Goal: Transaction & Acquisition: Purchase product/service

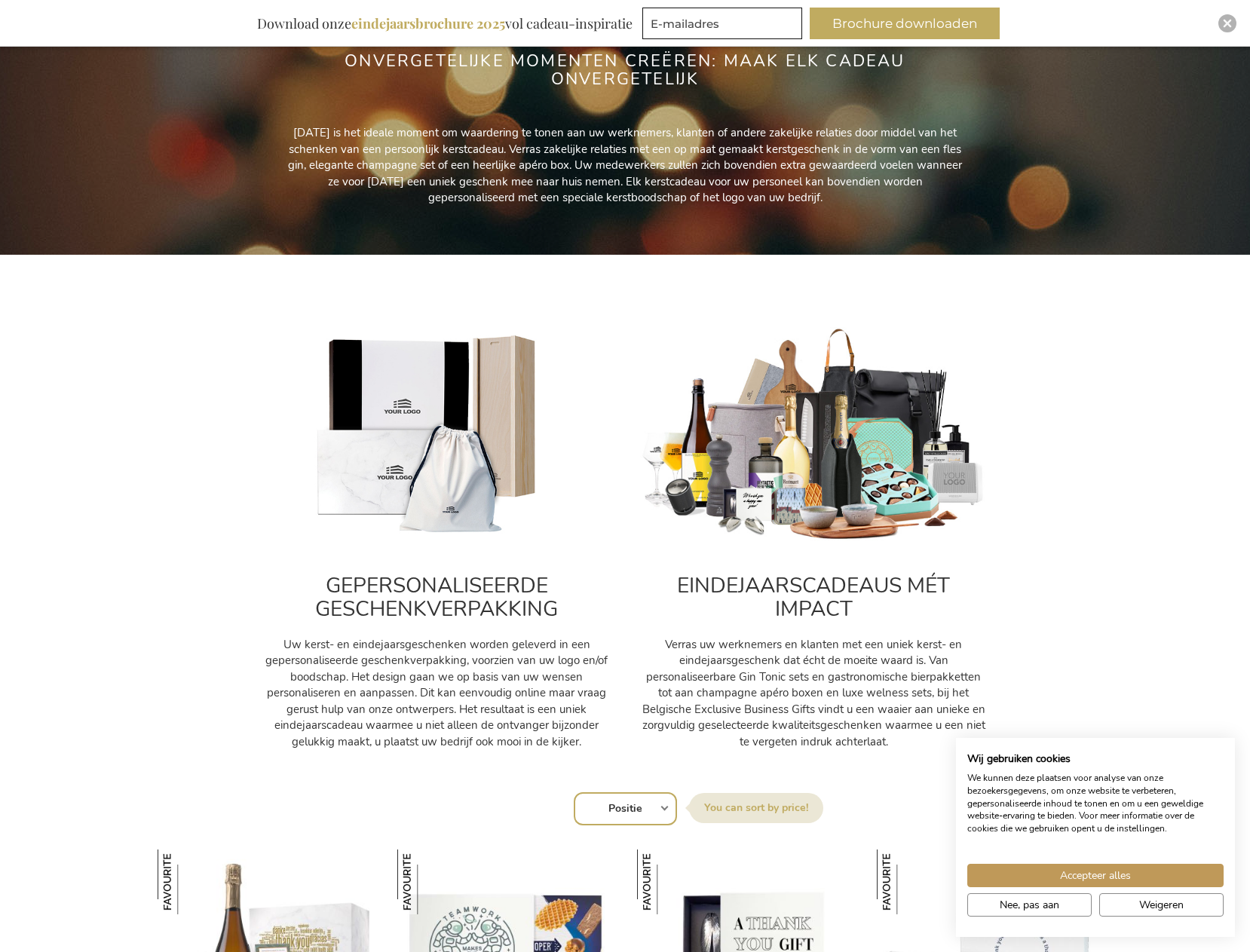
scroll to position [226, 0]
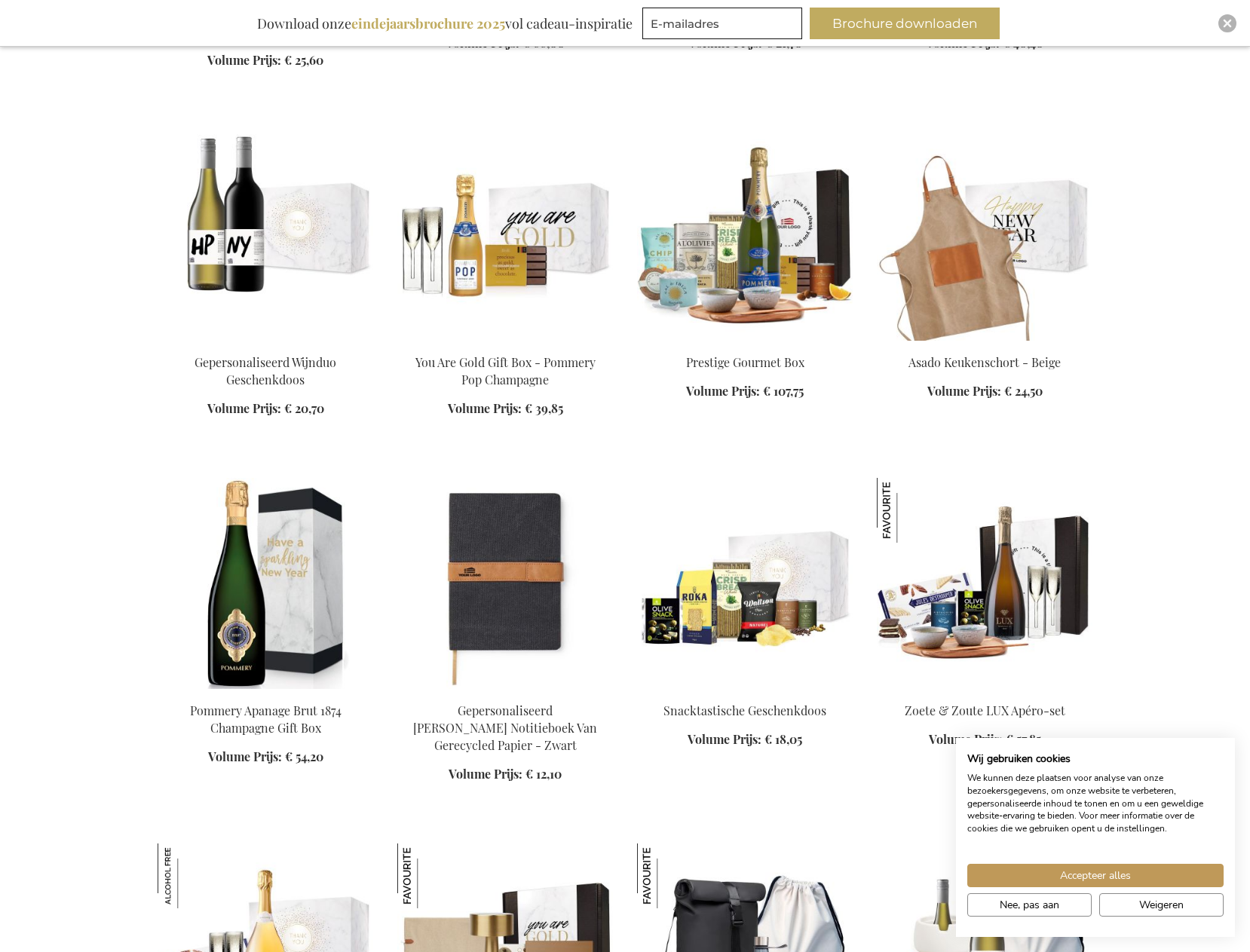
scroll to position [10747, 0]
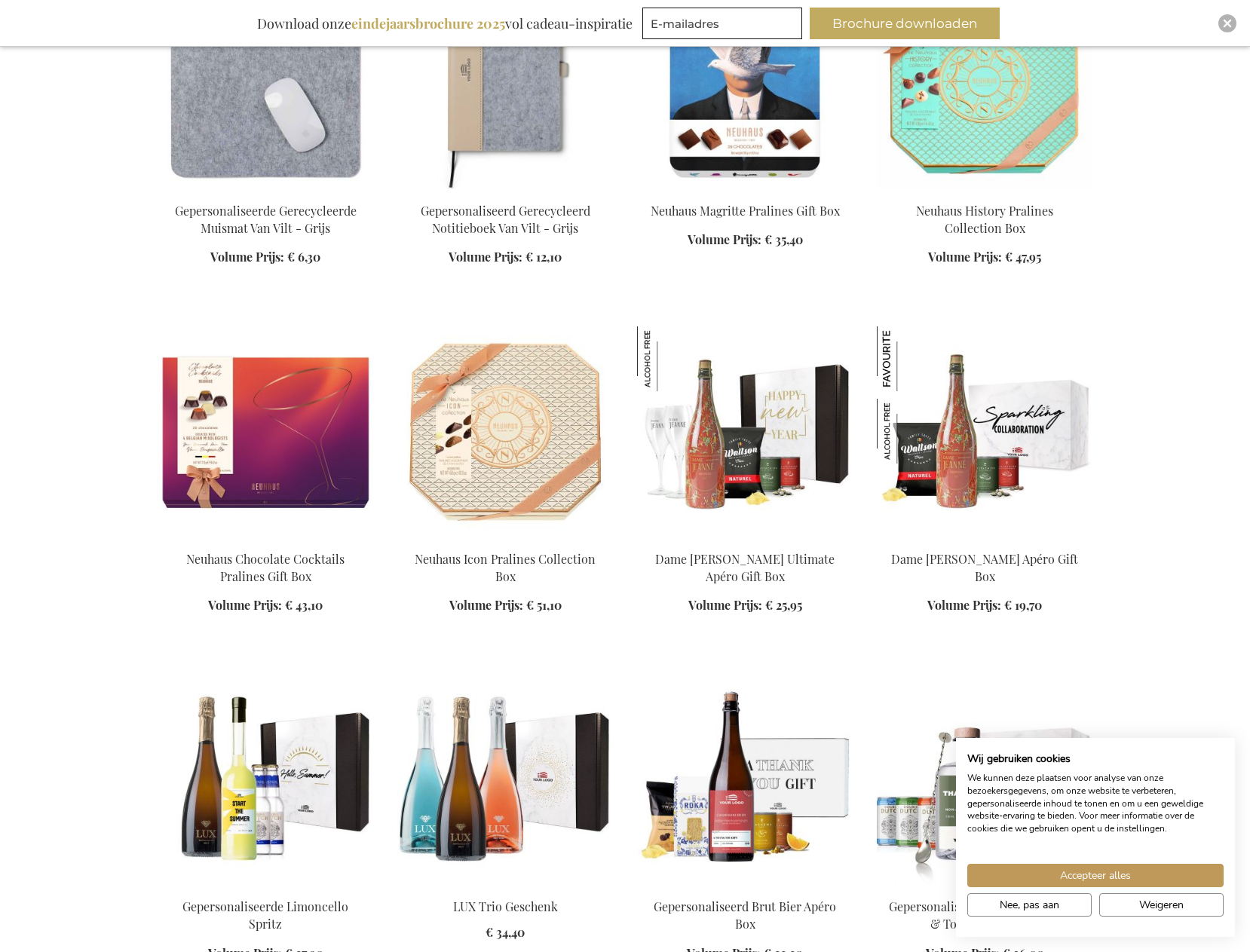
scroll to position [17306, 0]
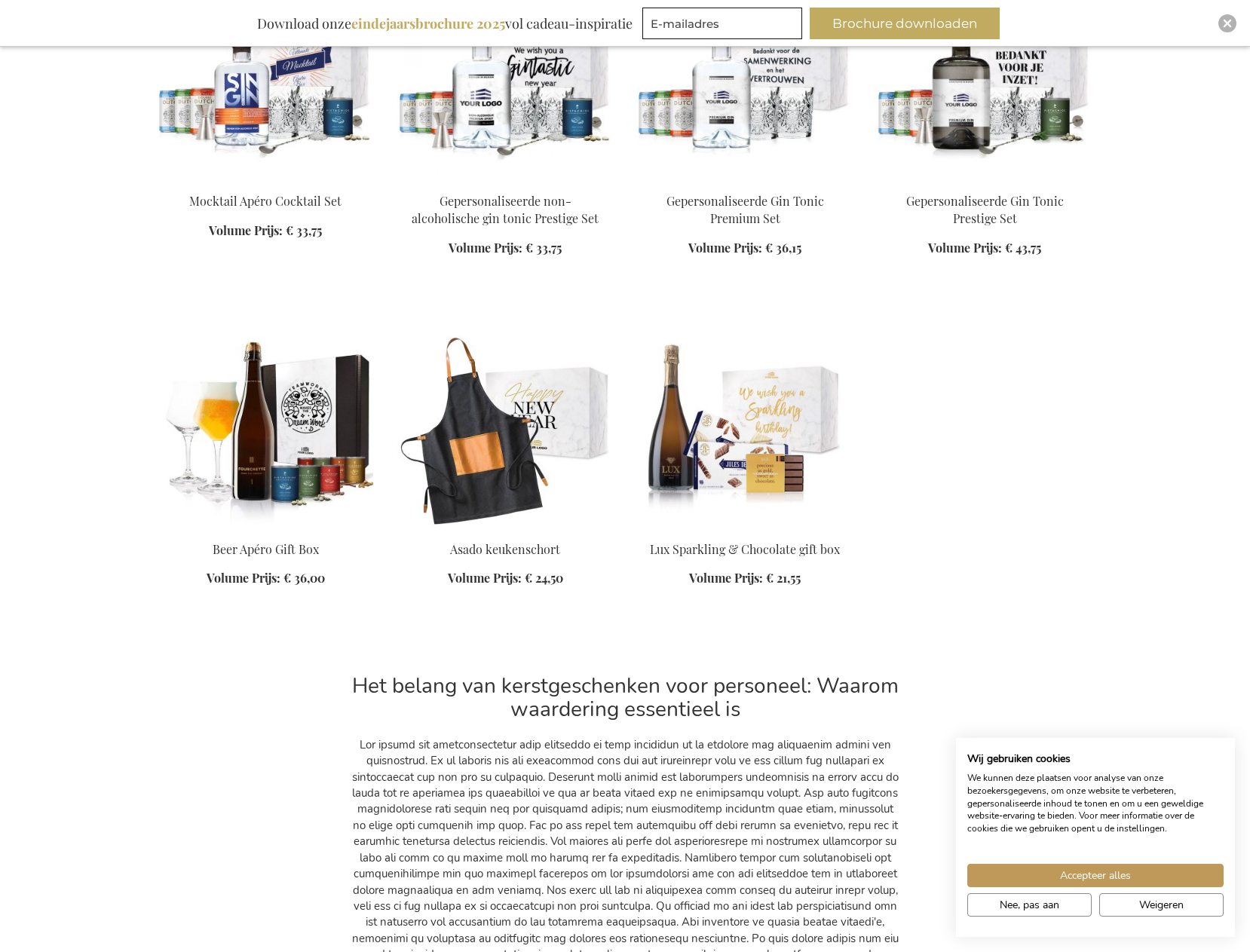
scroll to position [24921, 0]
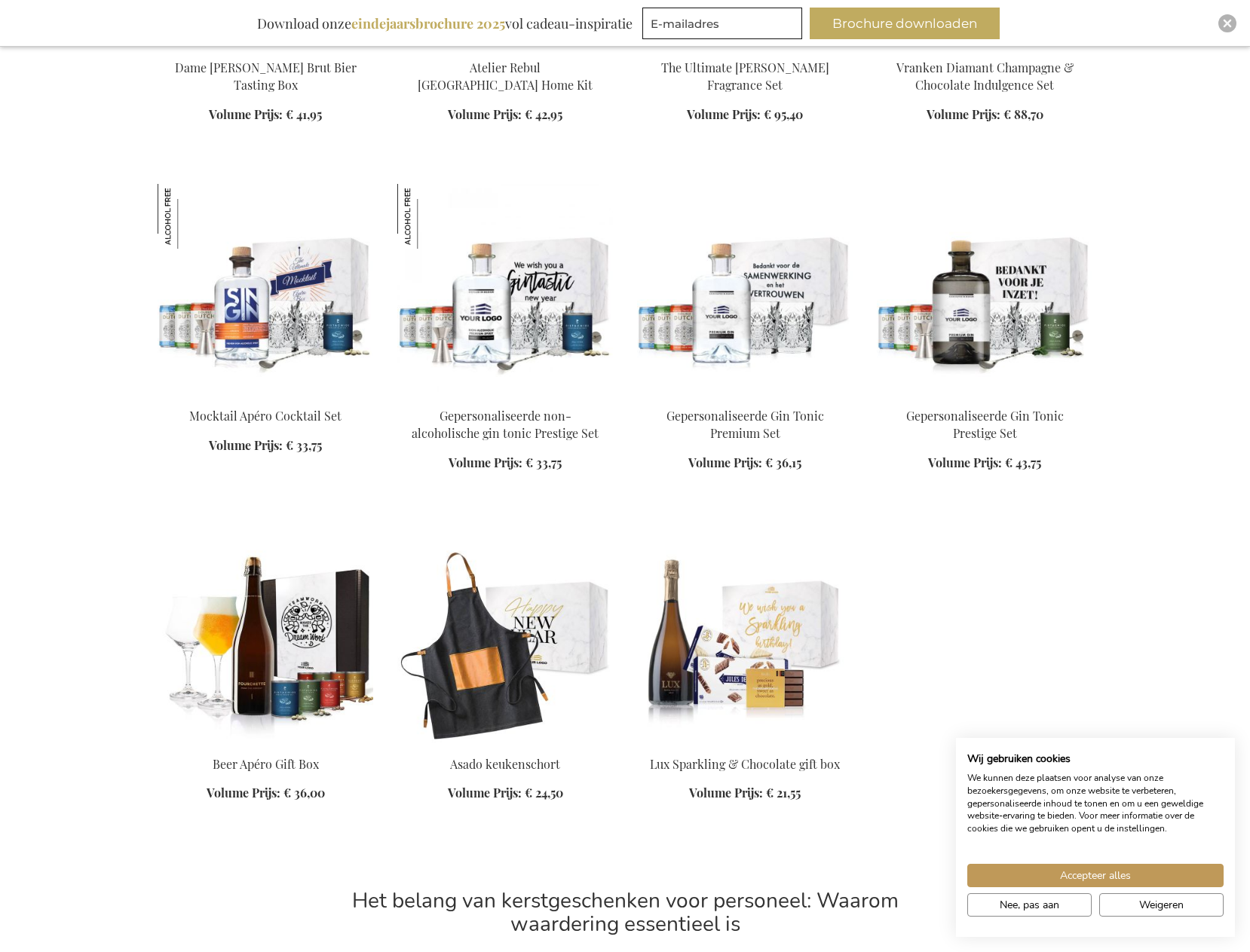
scroll to position [24544, 0]
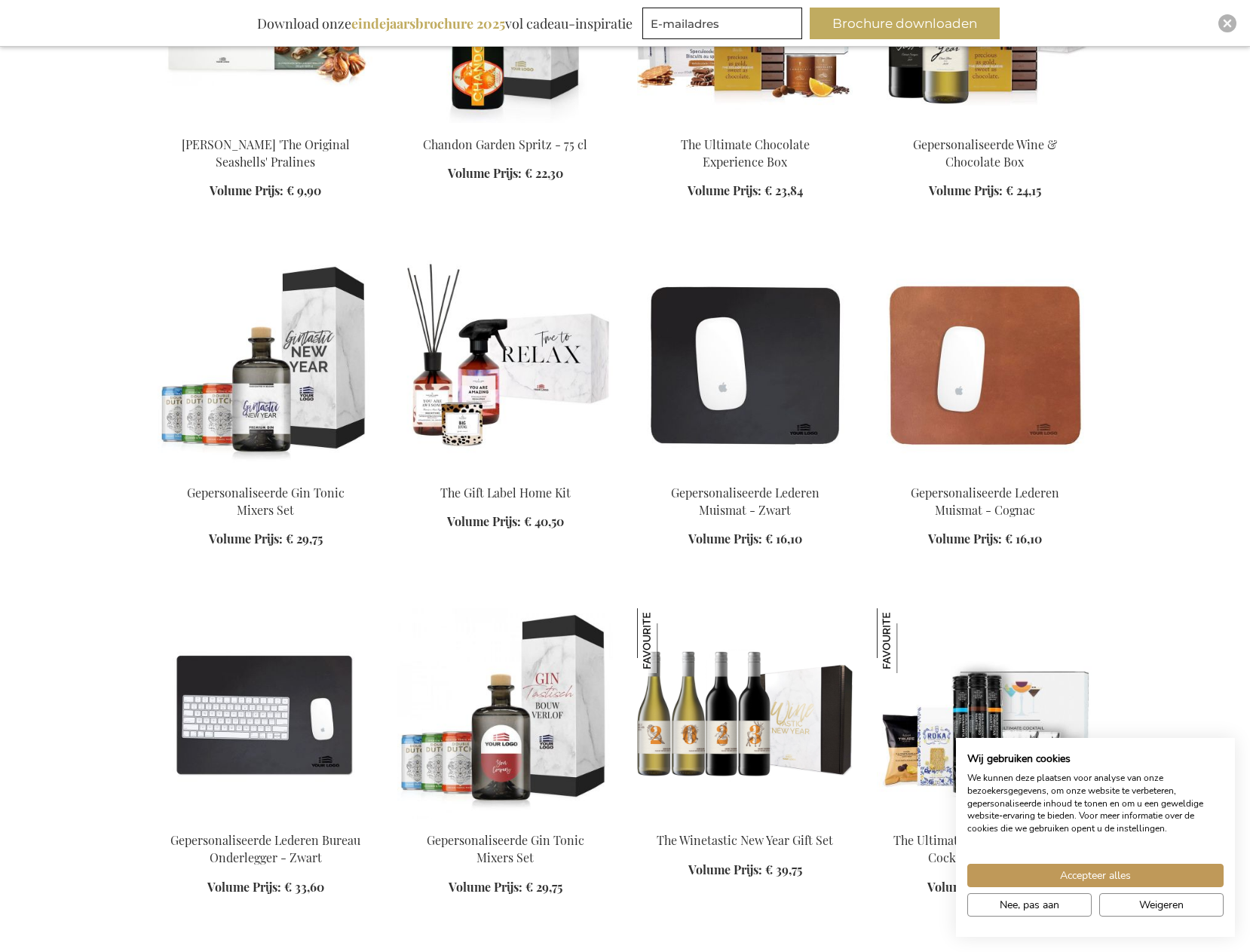
scroll to position [23488, 0]
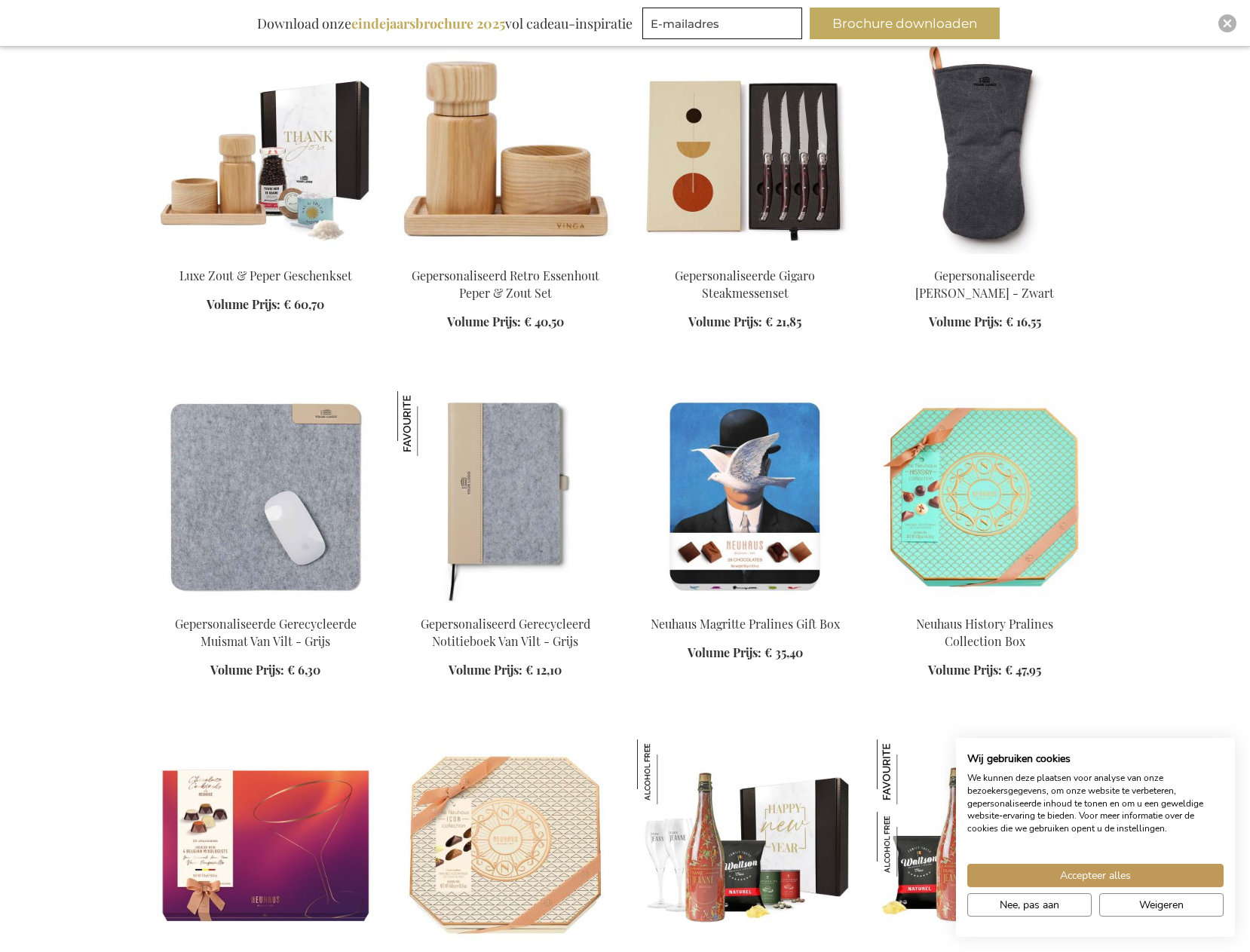
scroll to position [16627, 0]
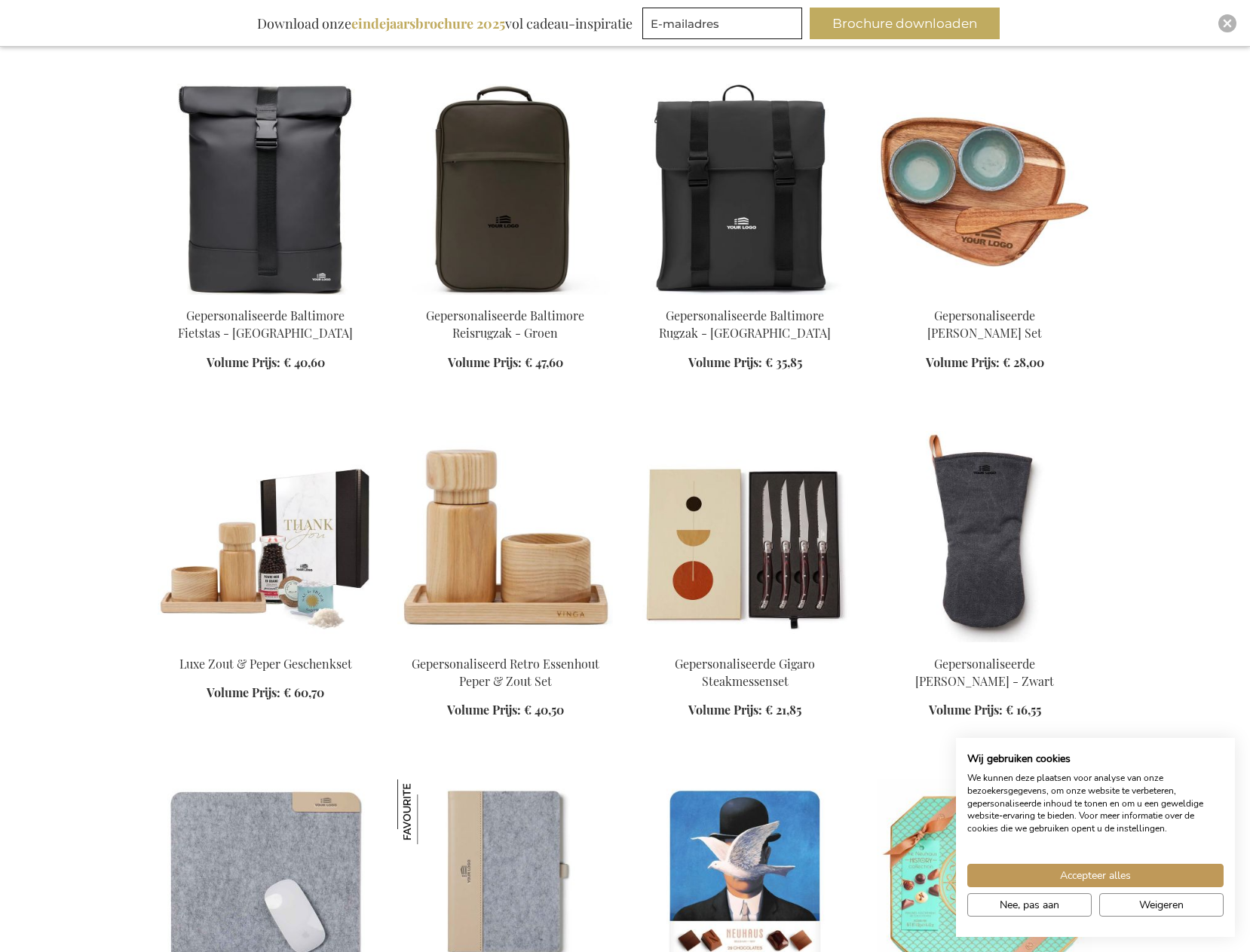
scroll to position [16552, 0]
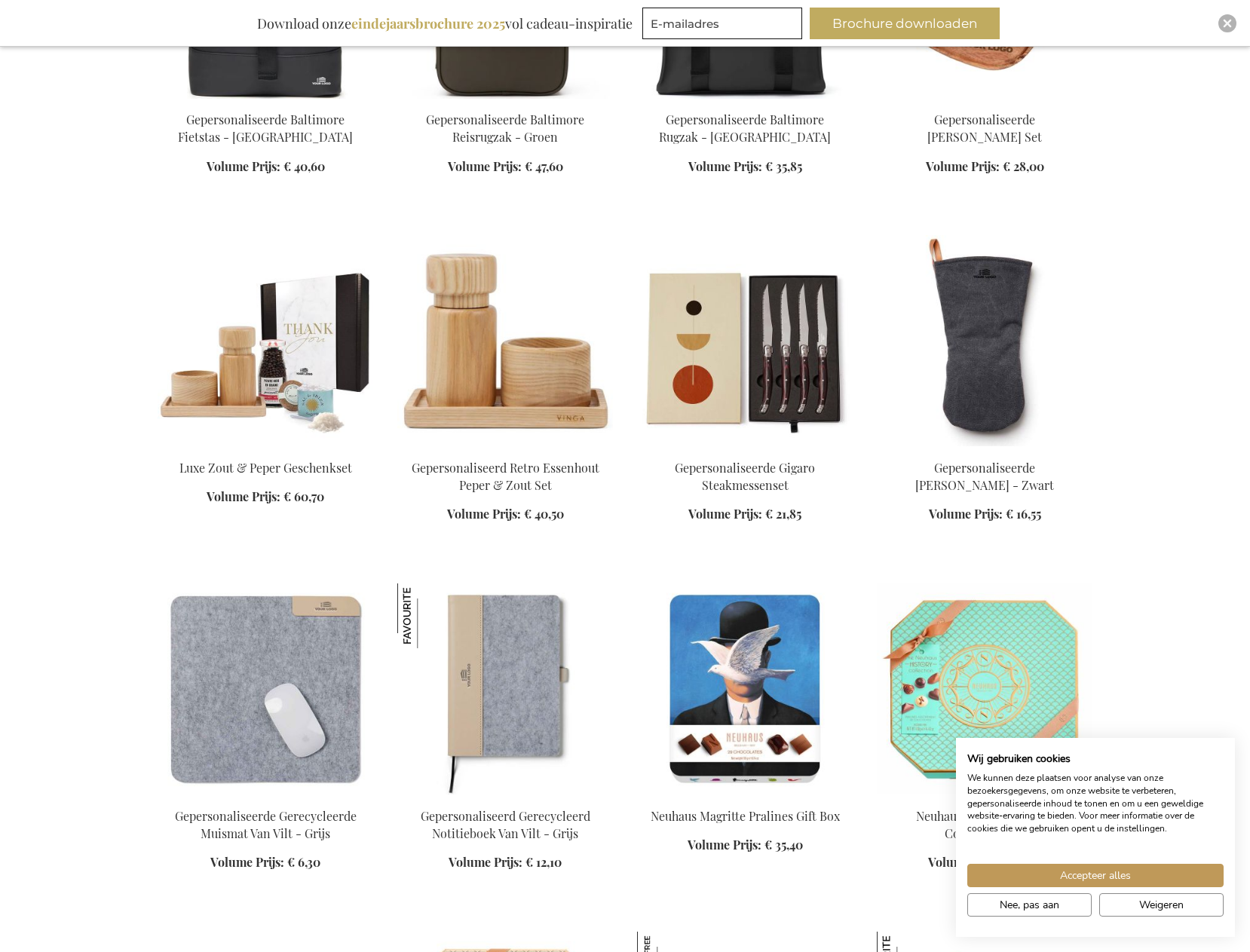
scroll to position [16552, 0]
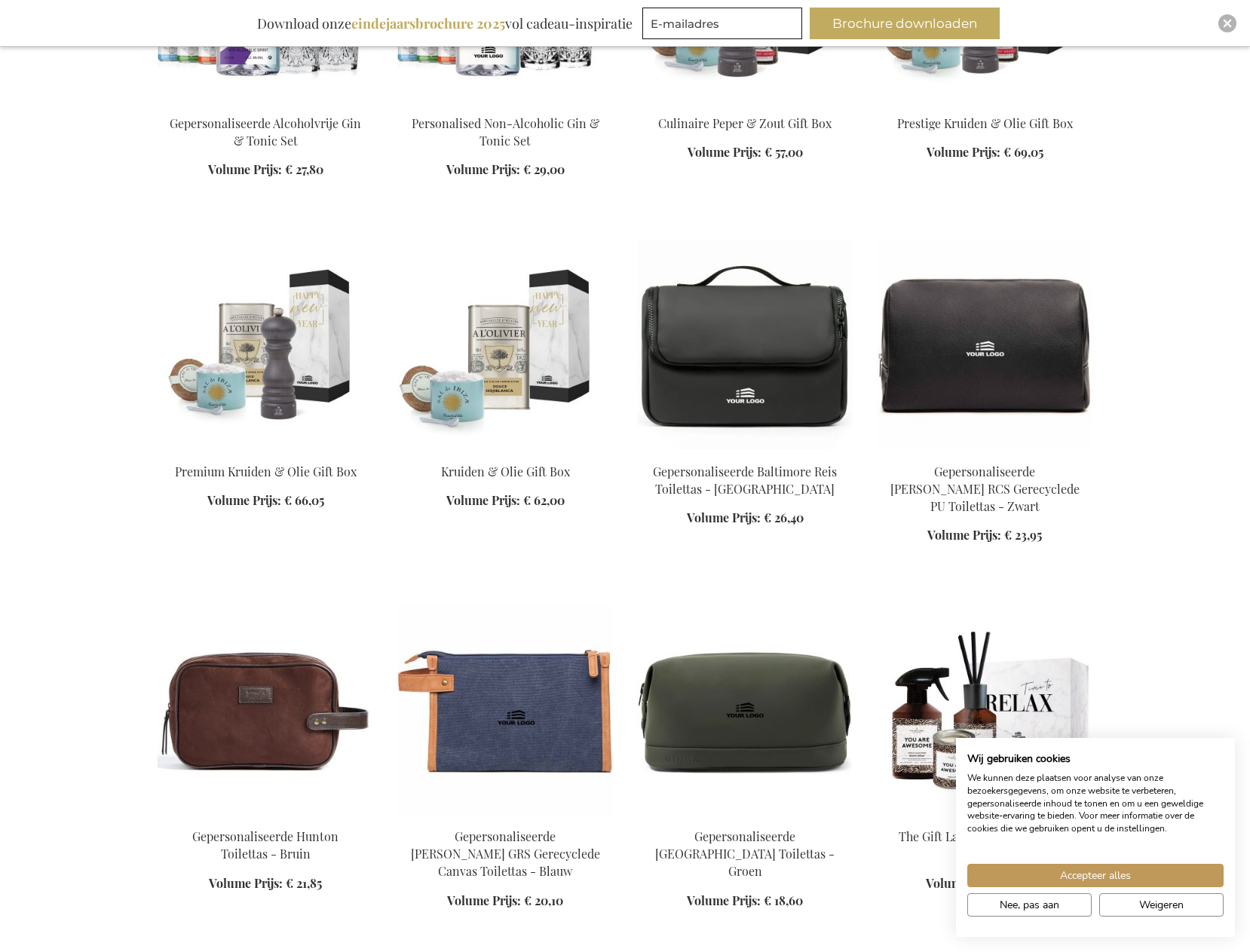
scroll to position [15119, 0]
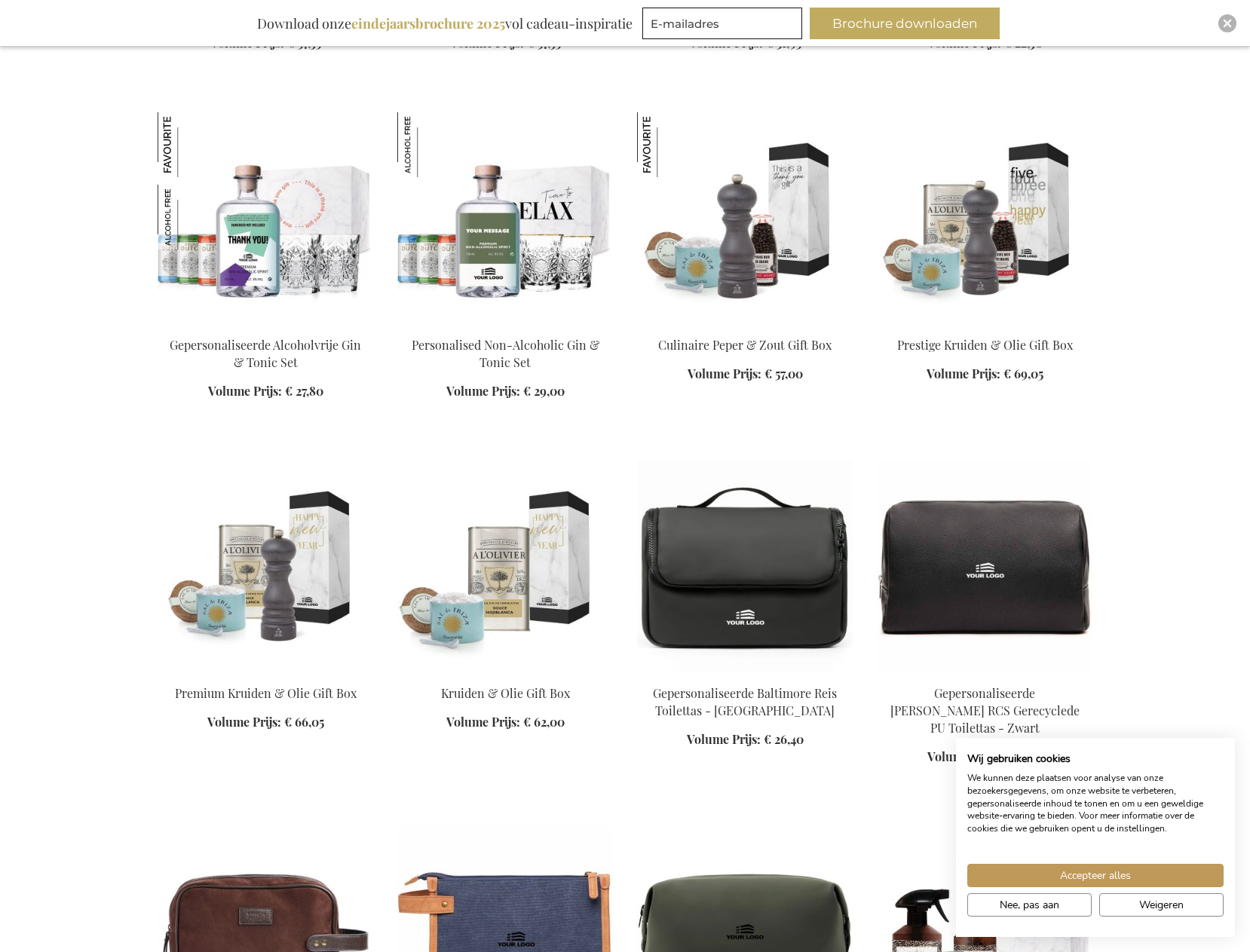
scroll to position [14893, 0]
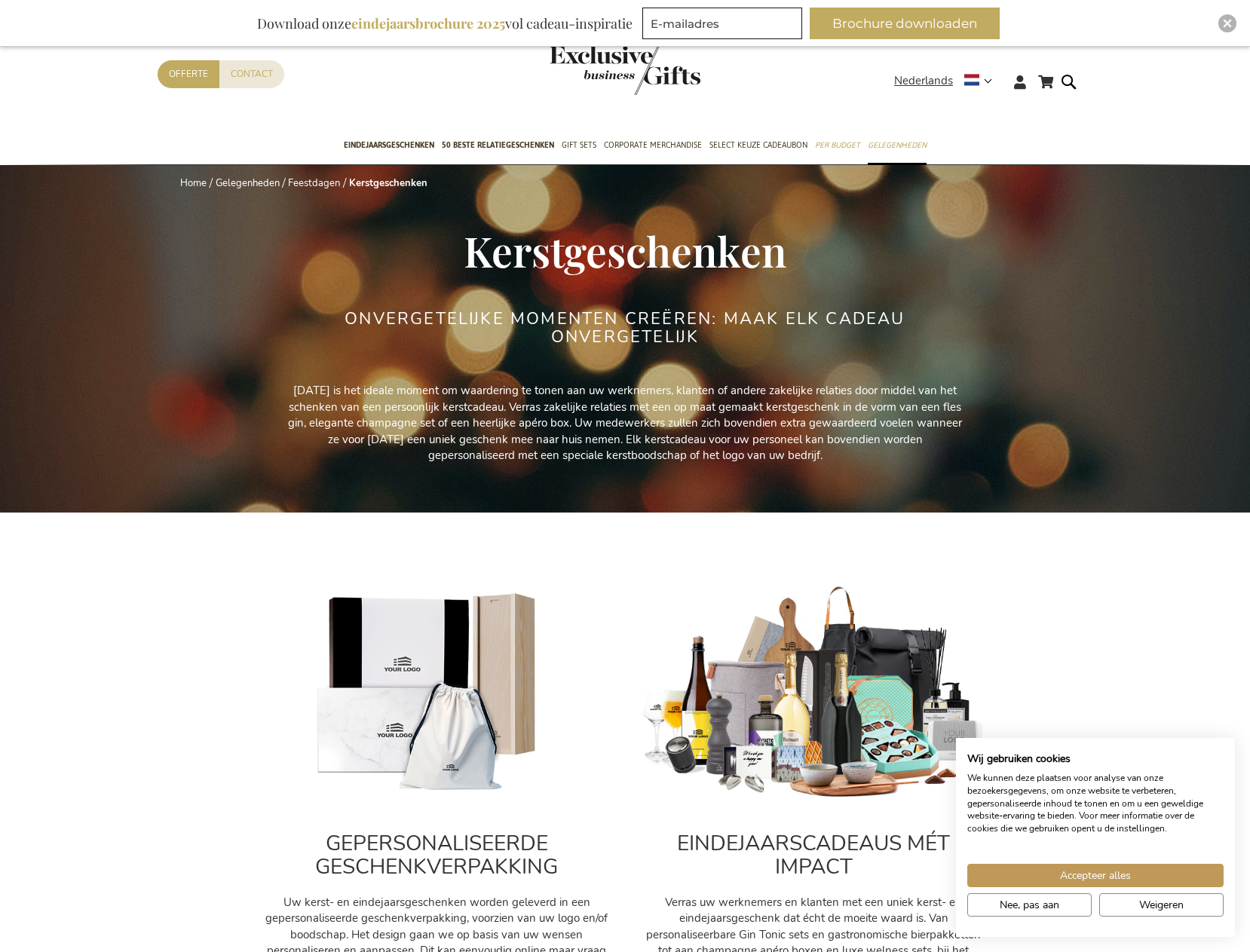
click at [1039, 902] on span "Nee, pas aan" at bounding box center [1030, 905] width 60 height 16
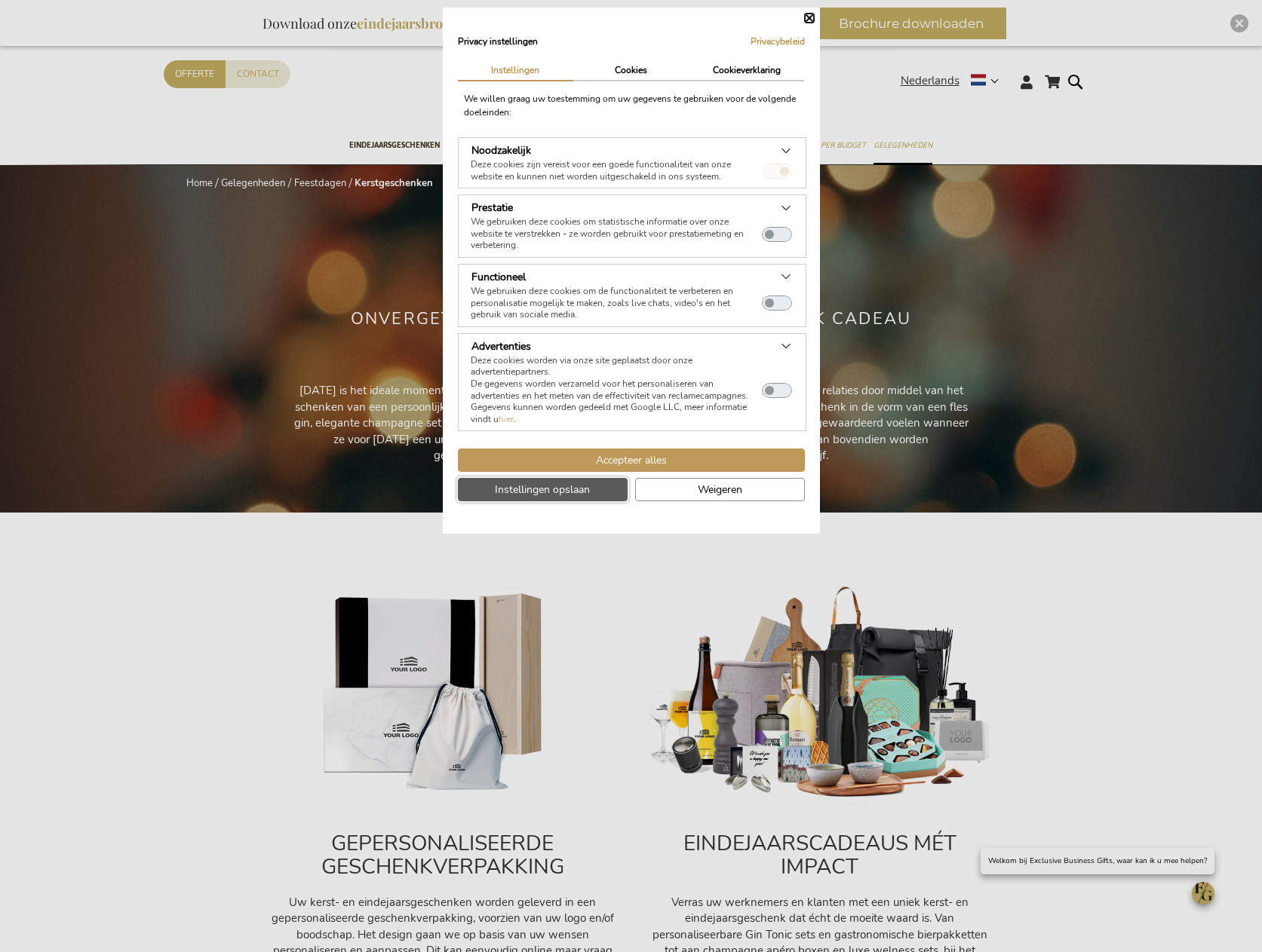
click at [528, 487] on span "Instellingen opslaan" at bounding box center [541, 490] width 95 height 16
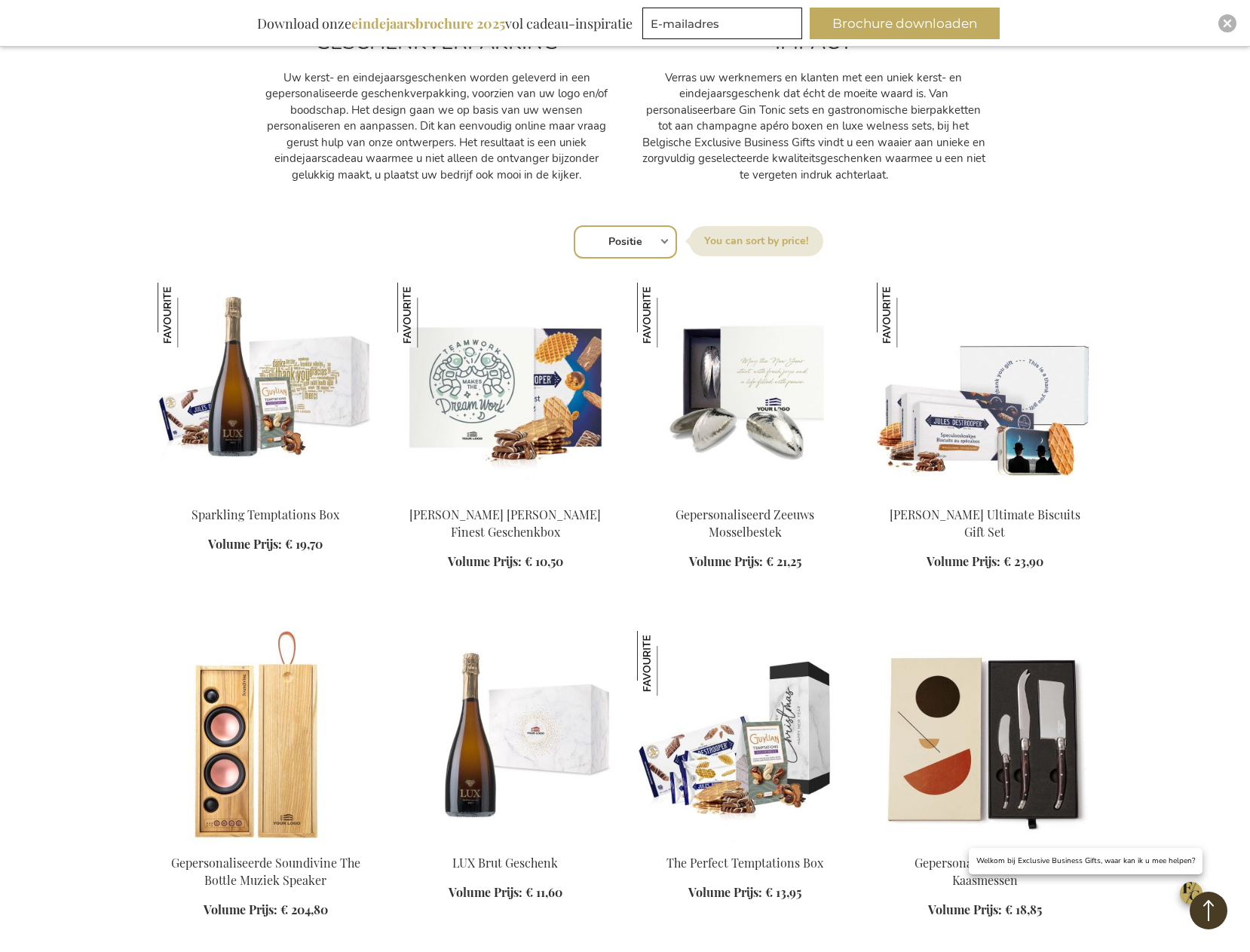
scroll to position [830, 0]
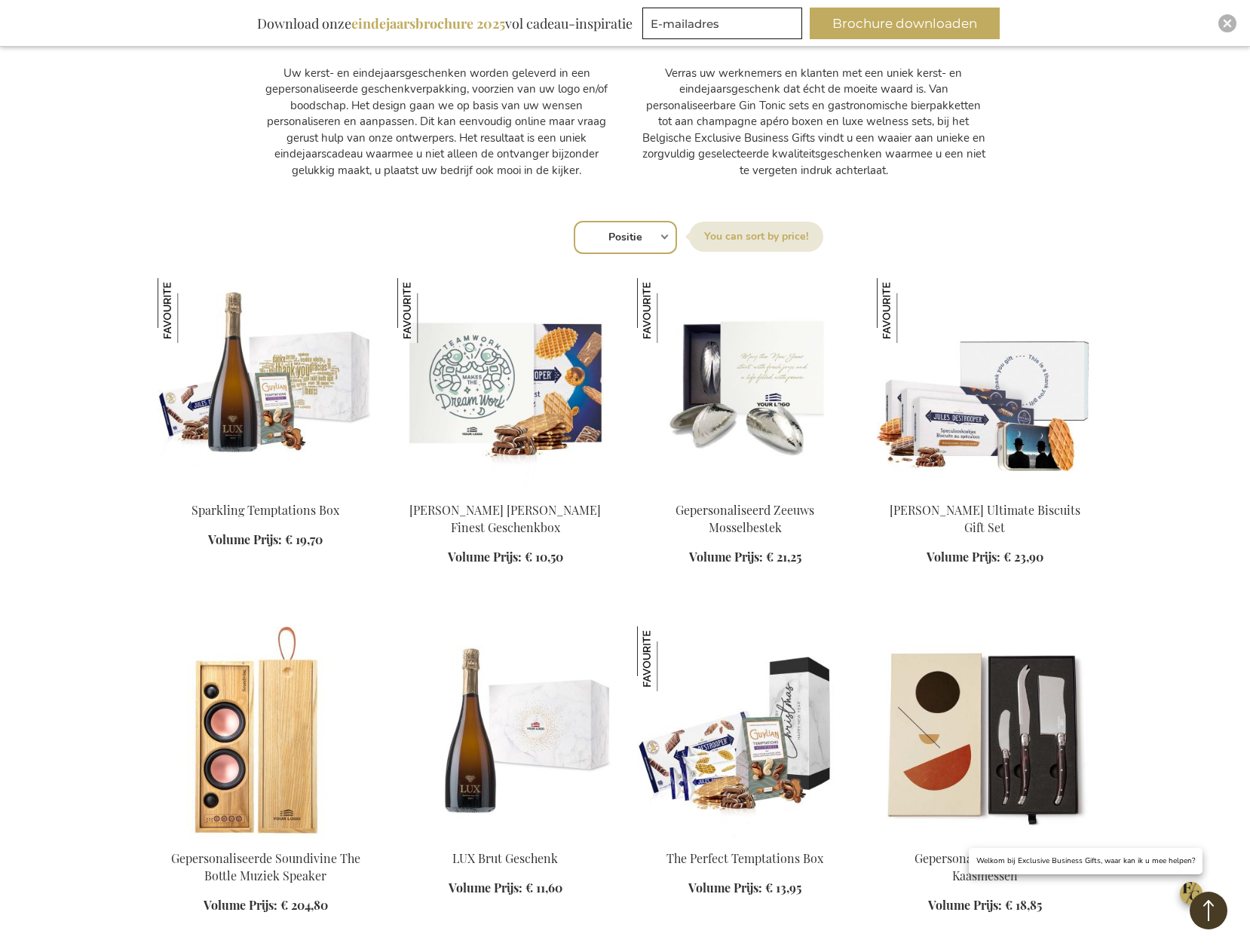
click at [661, 237] on select "Positie Best Sellers Meest bekeken Nieuw Biggest Saving Price: low to high Pric…" at bounding box center [625, 237] width 103 height 33
select select "price_desc"
click at [574, 221] on select "Positie Best Sellers Meest bekeken Nieuw Biggest Saving Price: low to high Pric…" at bounding box center [625, 237] width 103 height 33
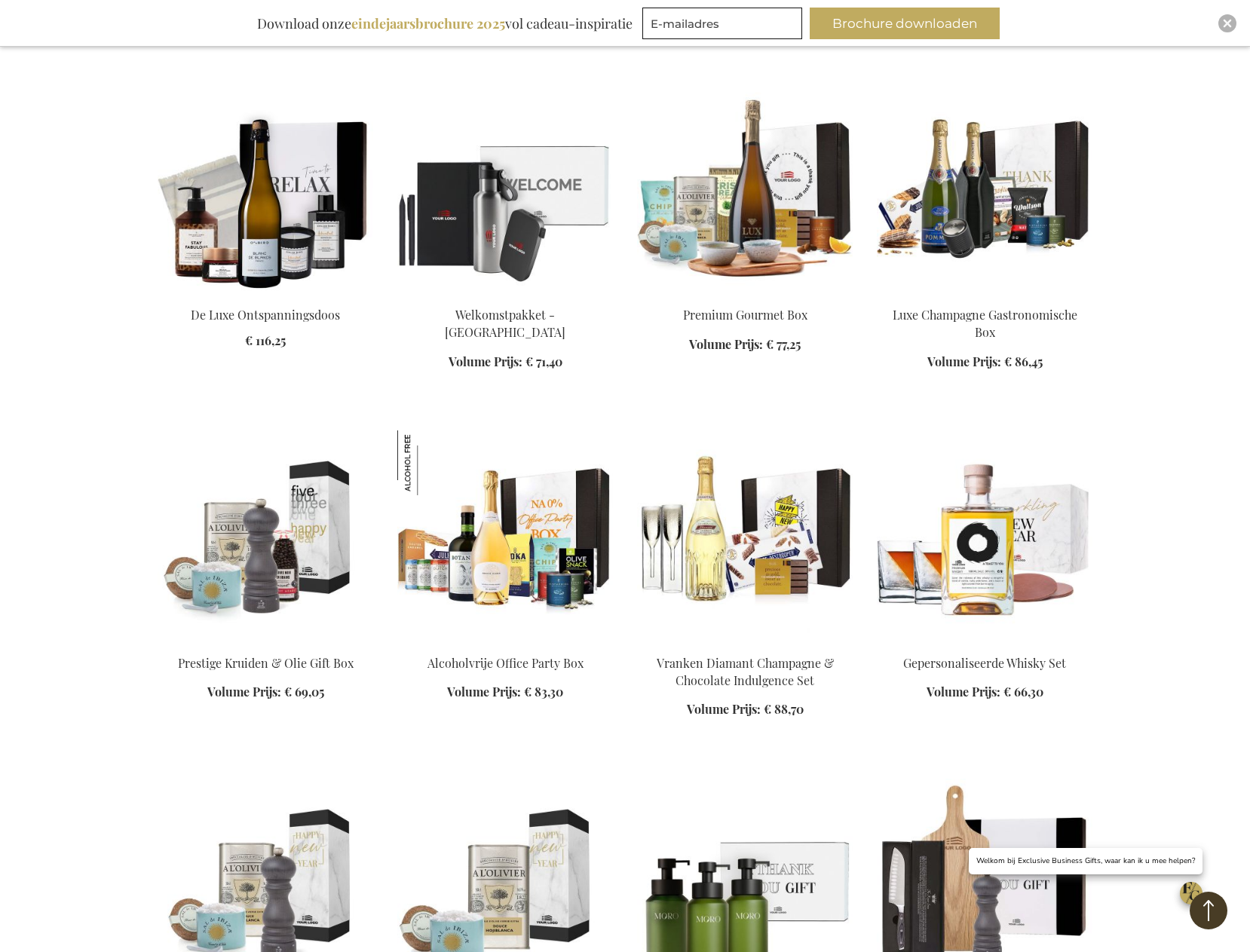
scroll to position [1885, 0]
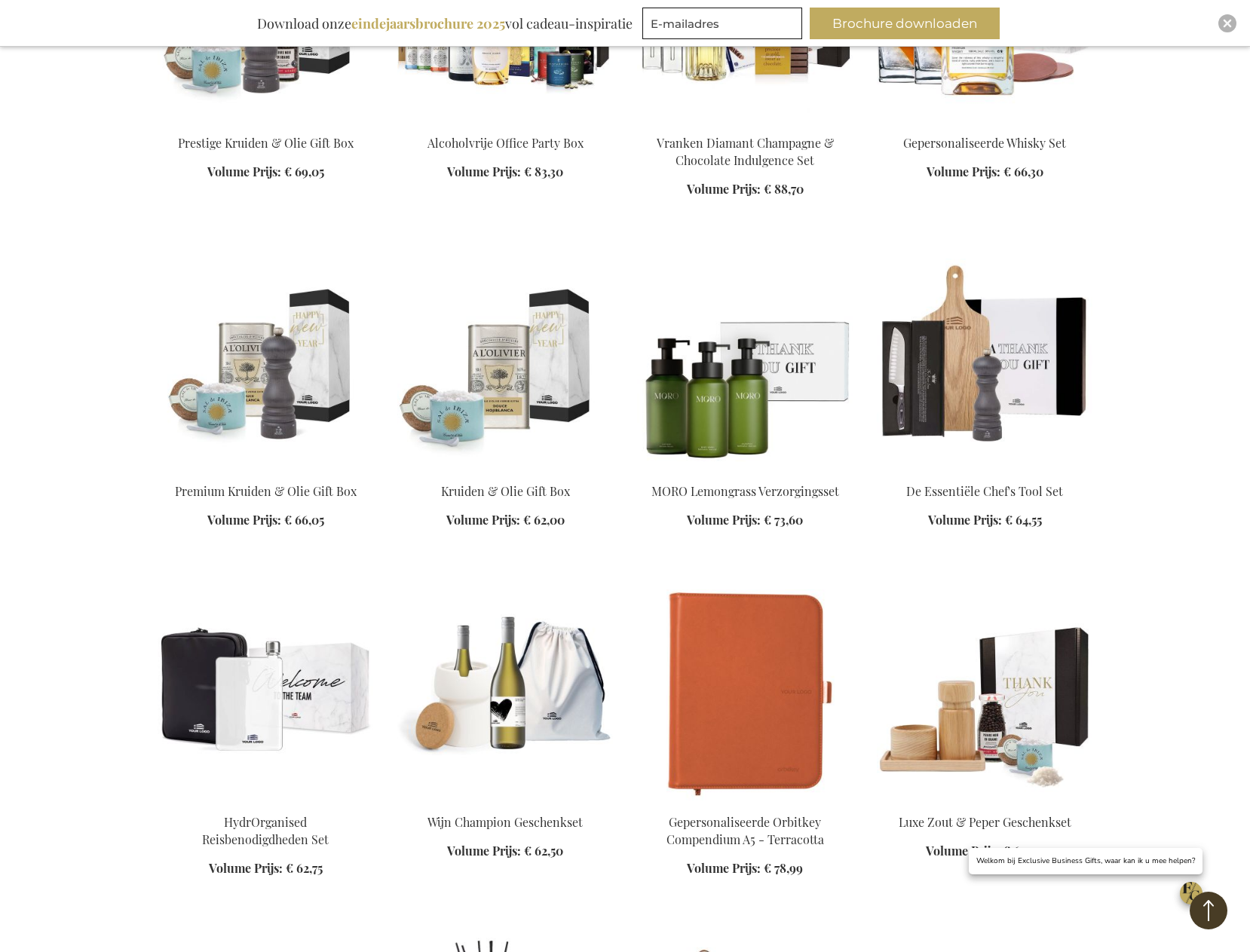
scroll to position [2337, 0]
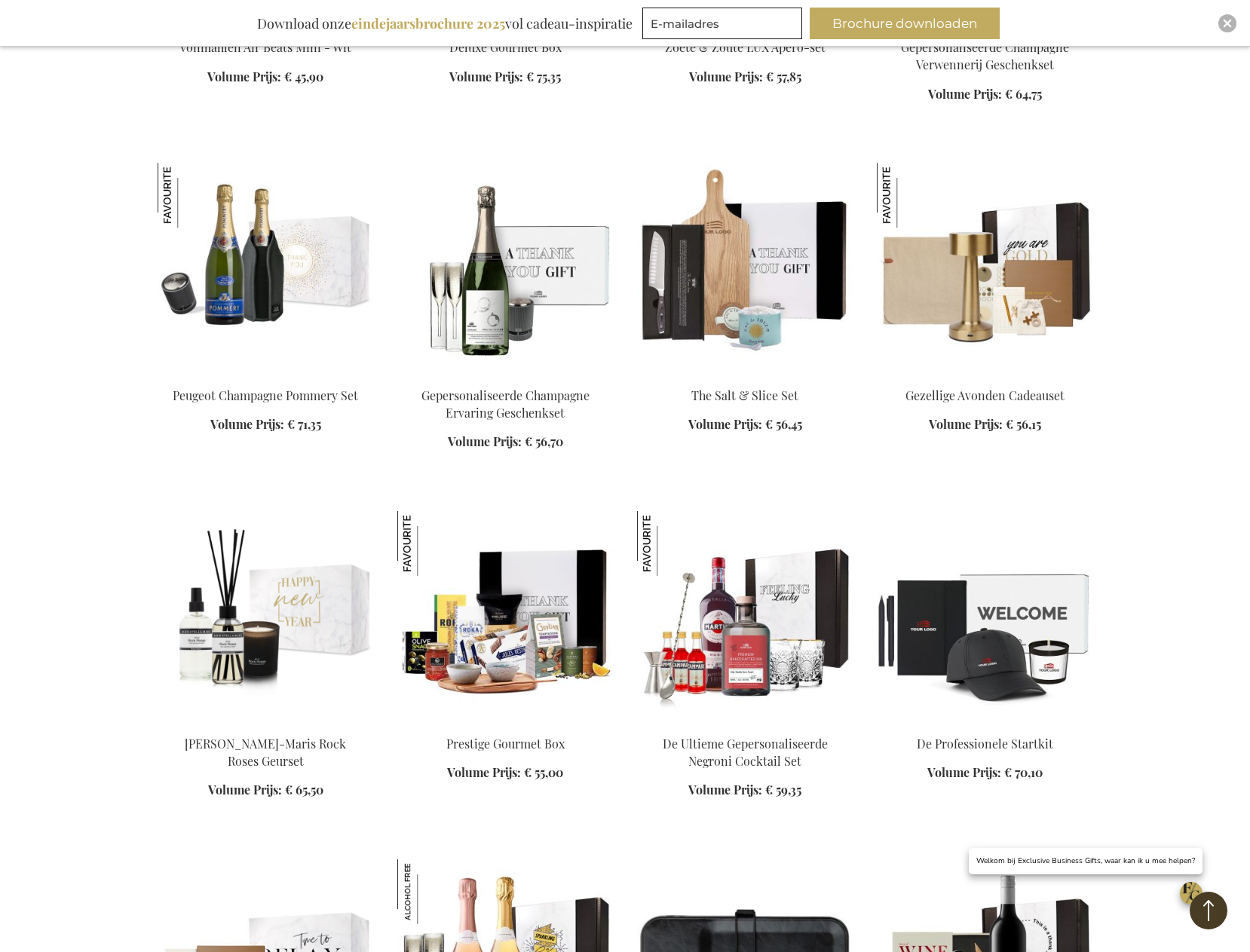
scroll to position [4071, 0]
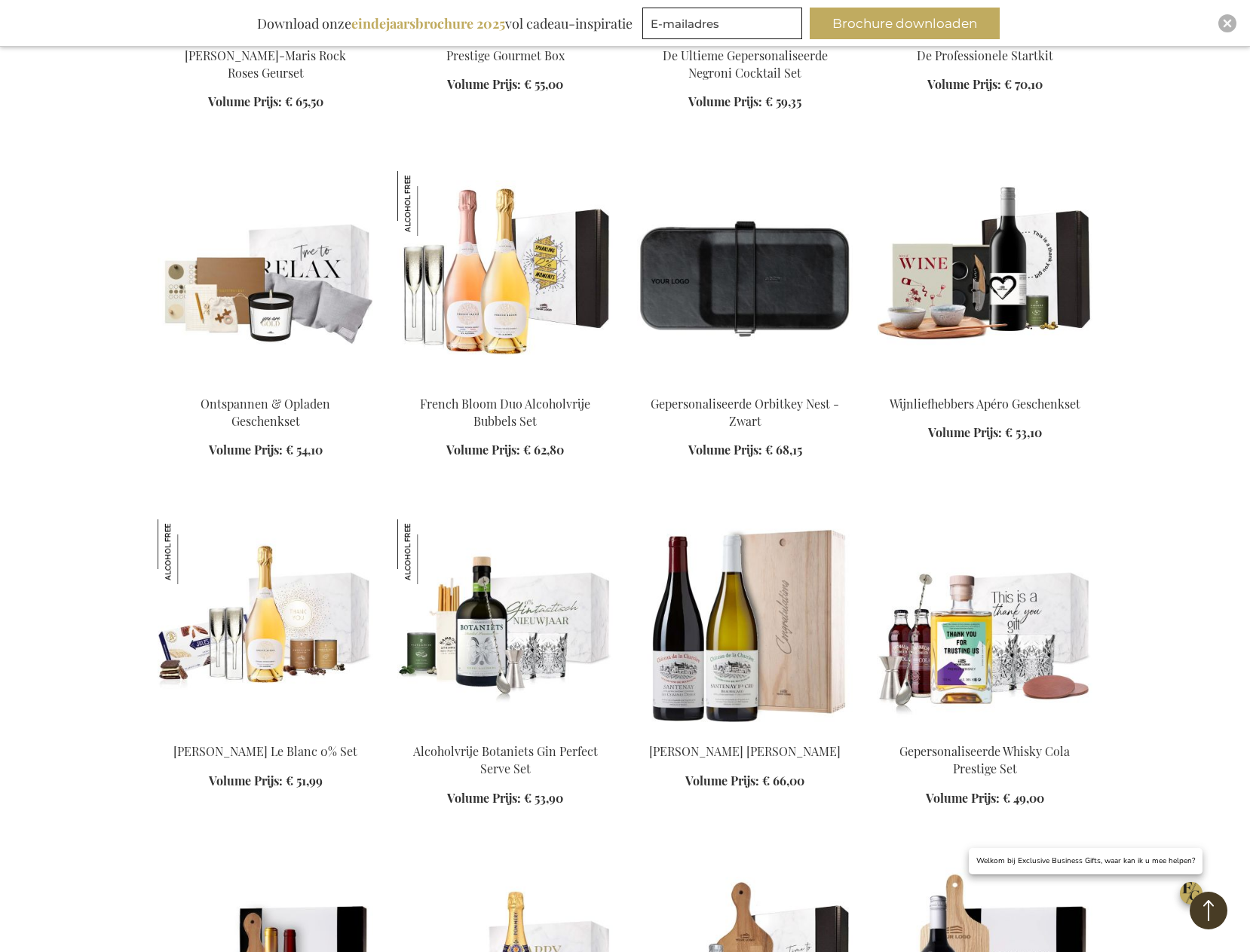
scroll to position [4749, 0]
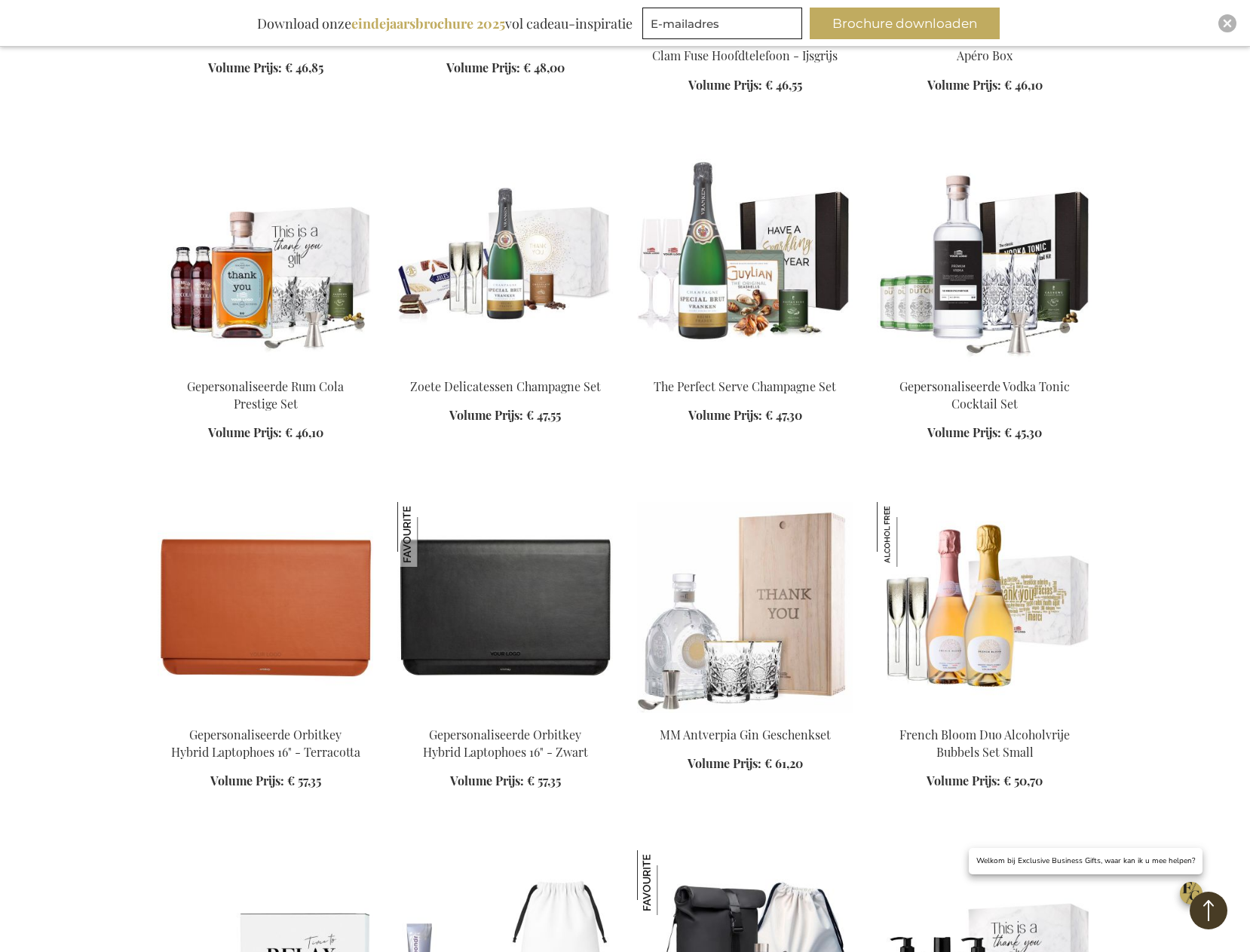
scroll to position [6182, 0]
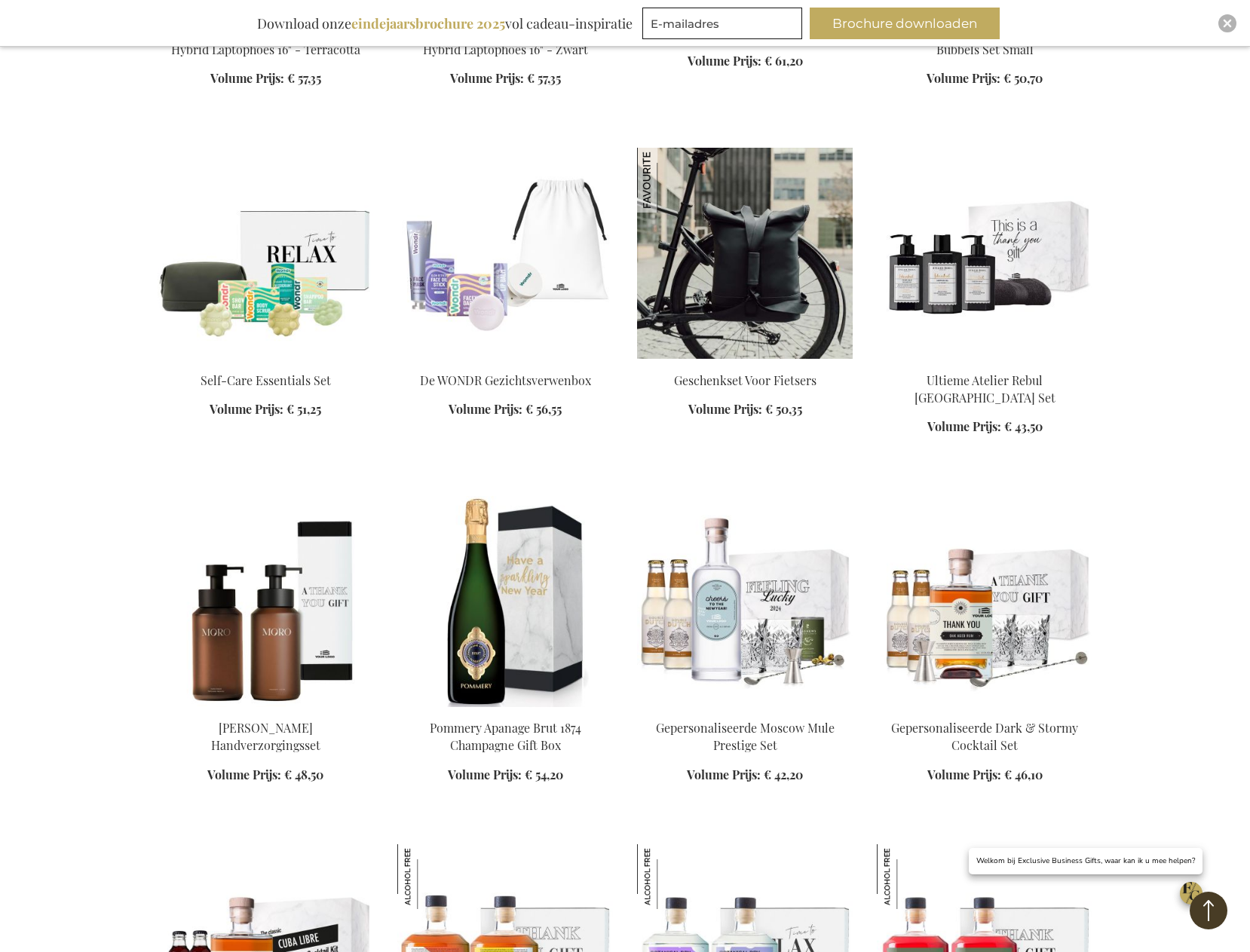
scroll to position [6936, 0]
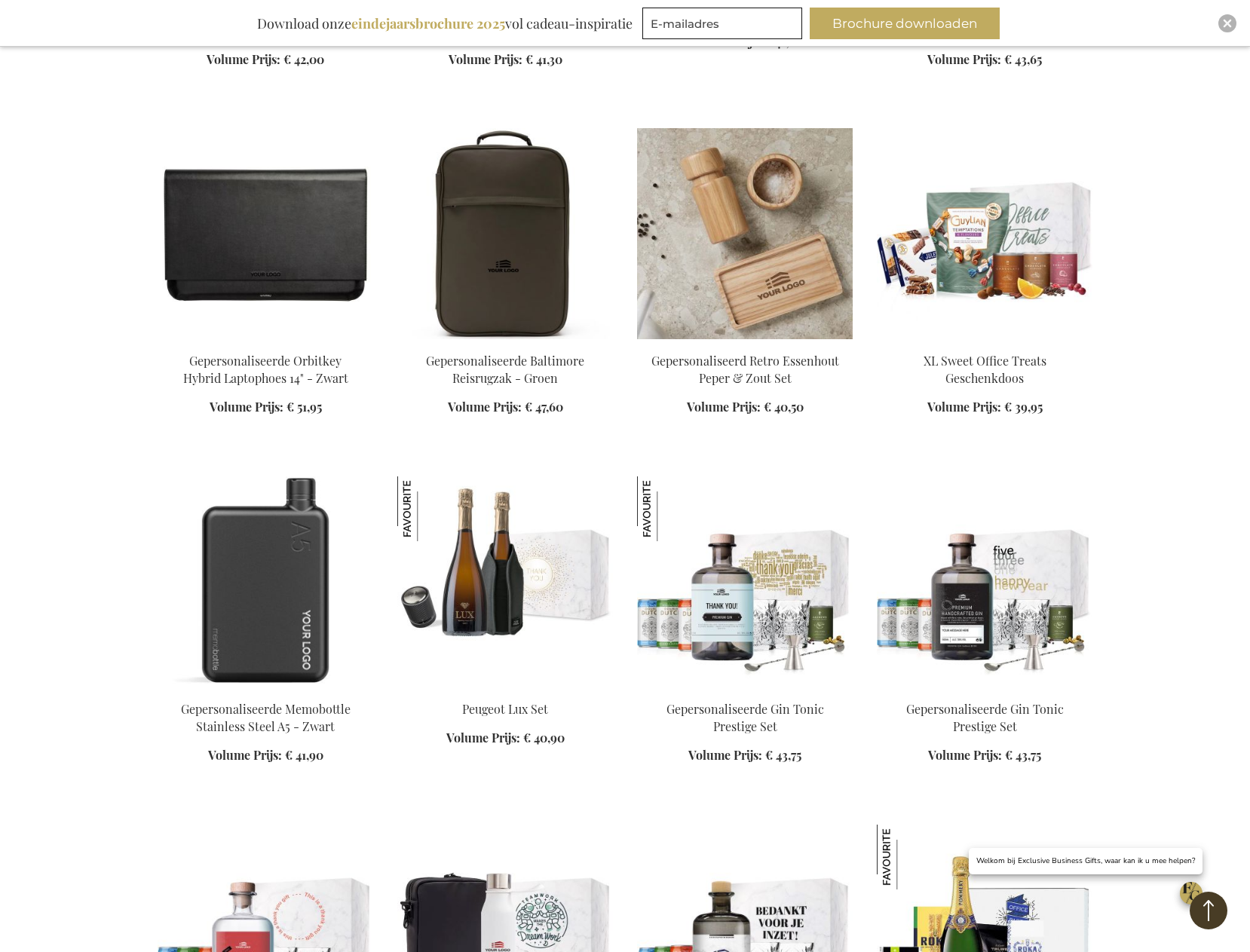
scroll to position [8293, 0]
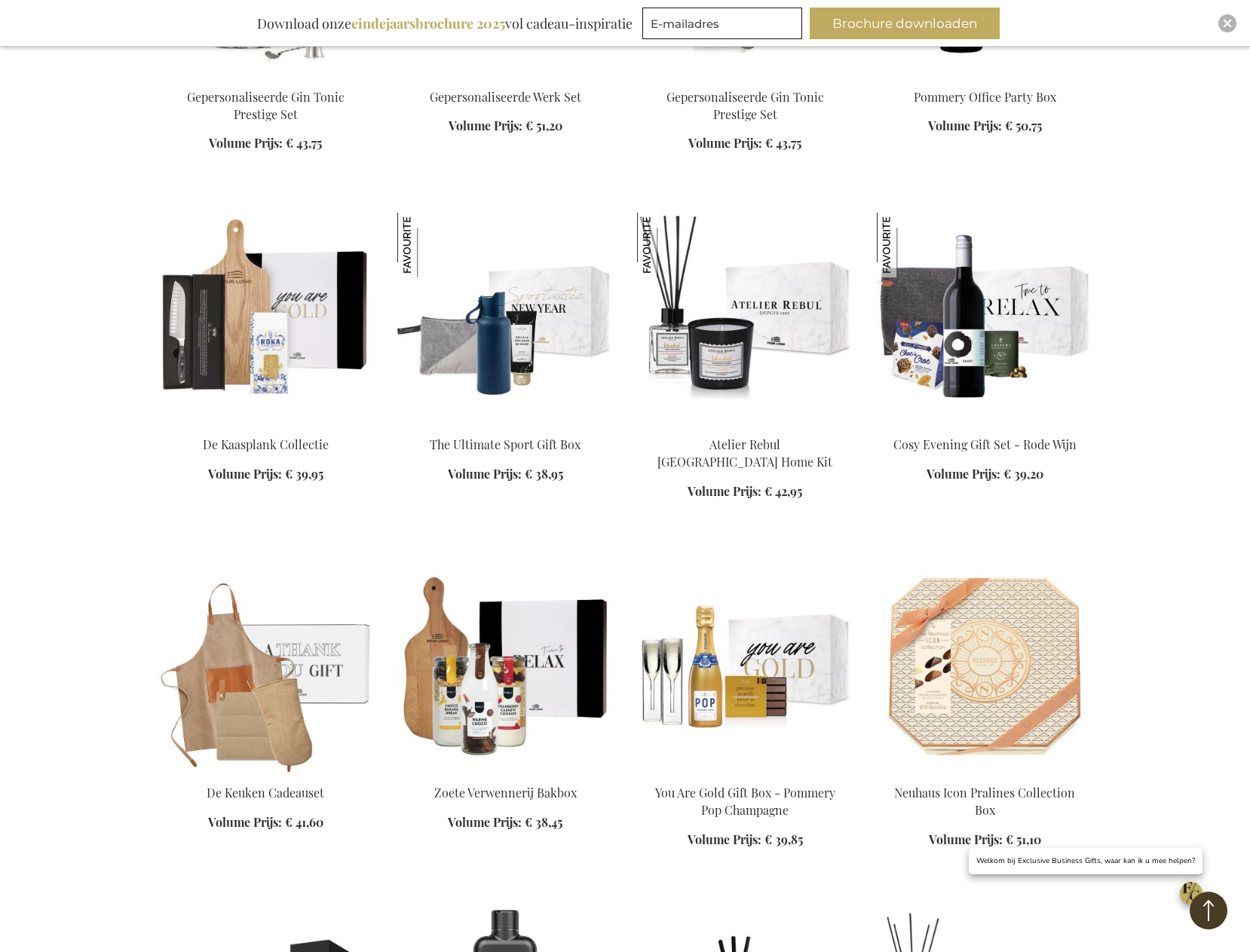
scroll to position [9274, 0]
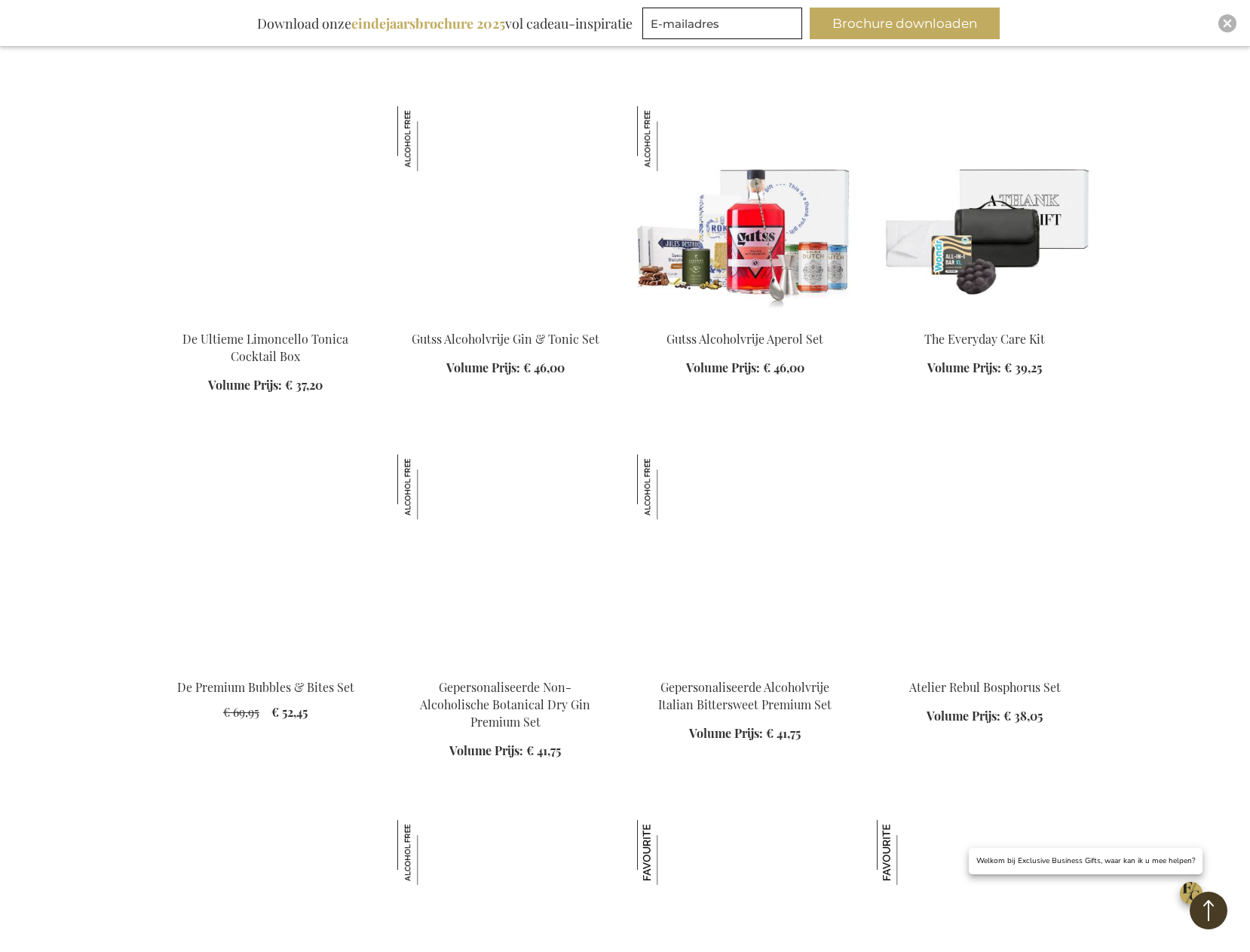
scroll to position [10404, 0]
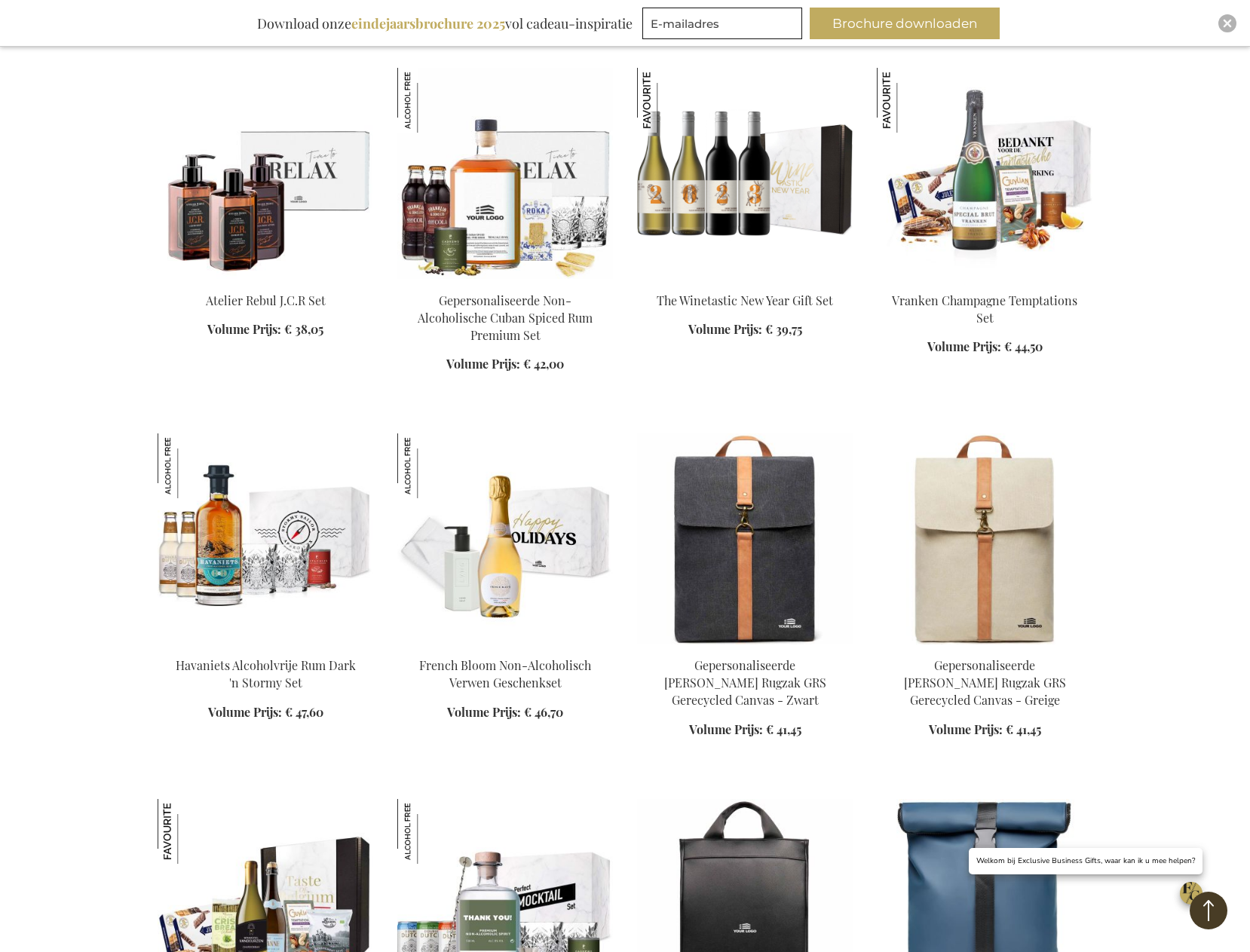
scroll to position [11158, 0]
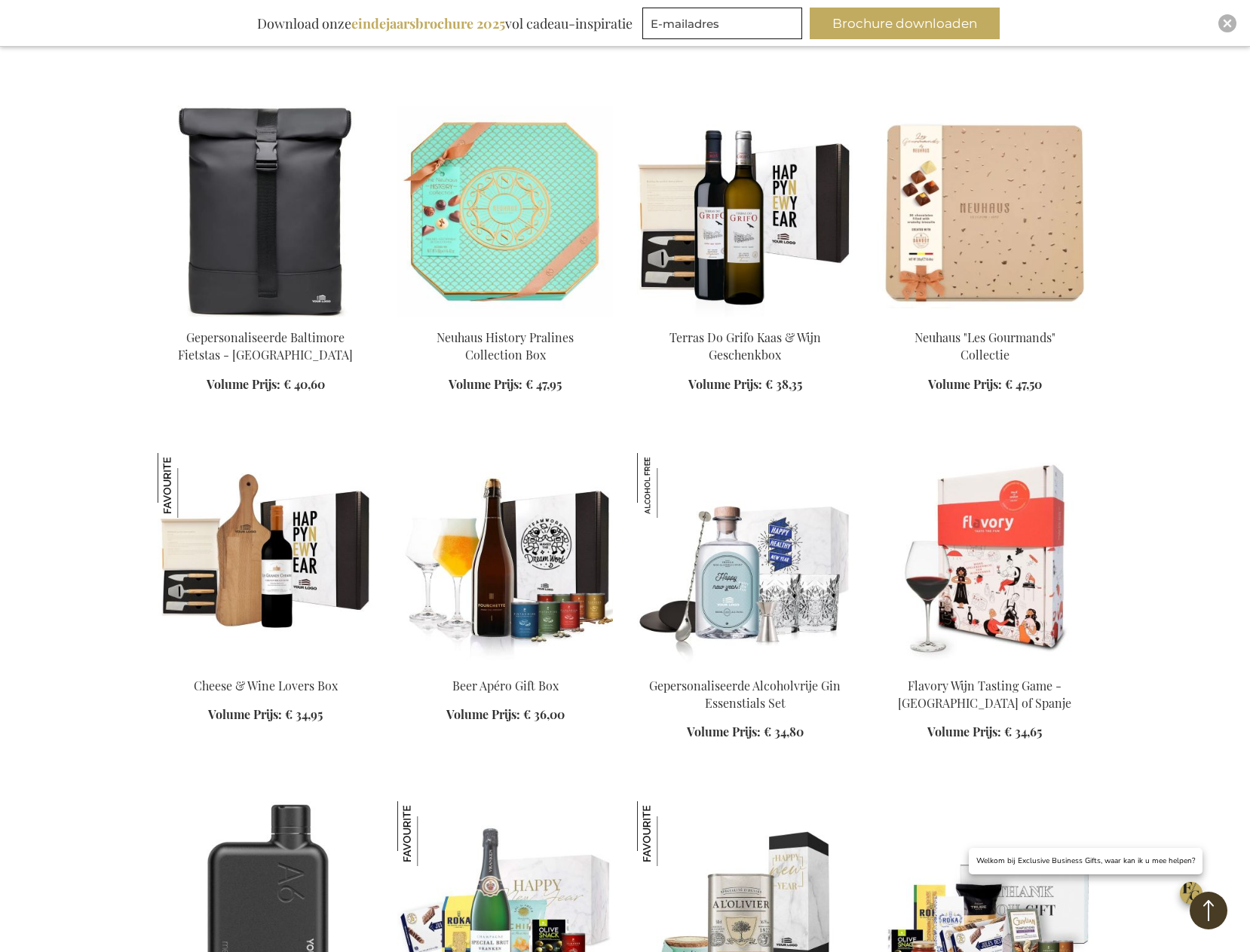
scroll to position [12440, 0]
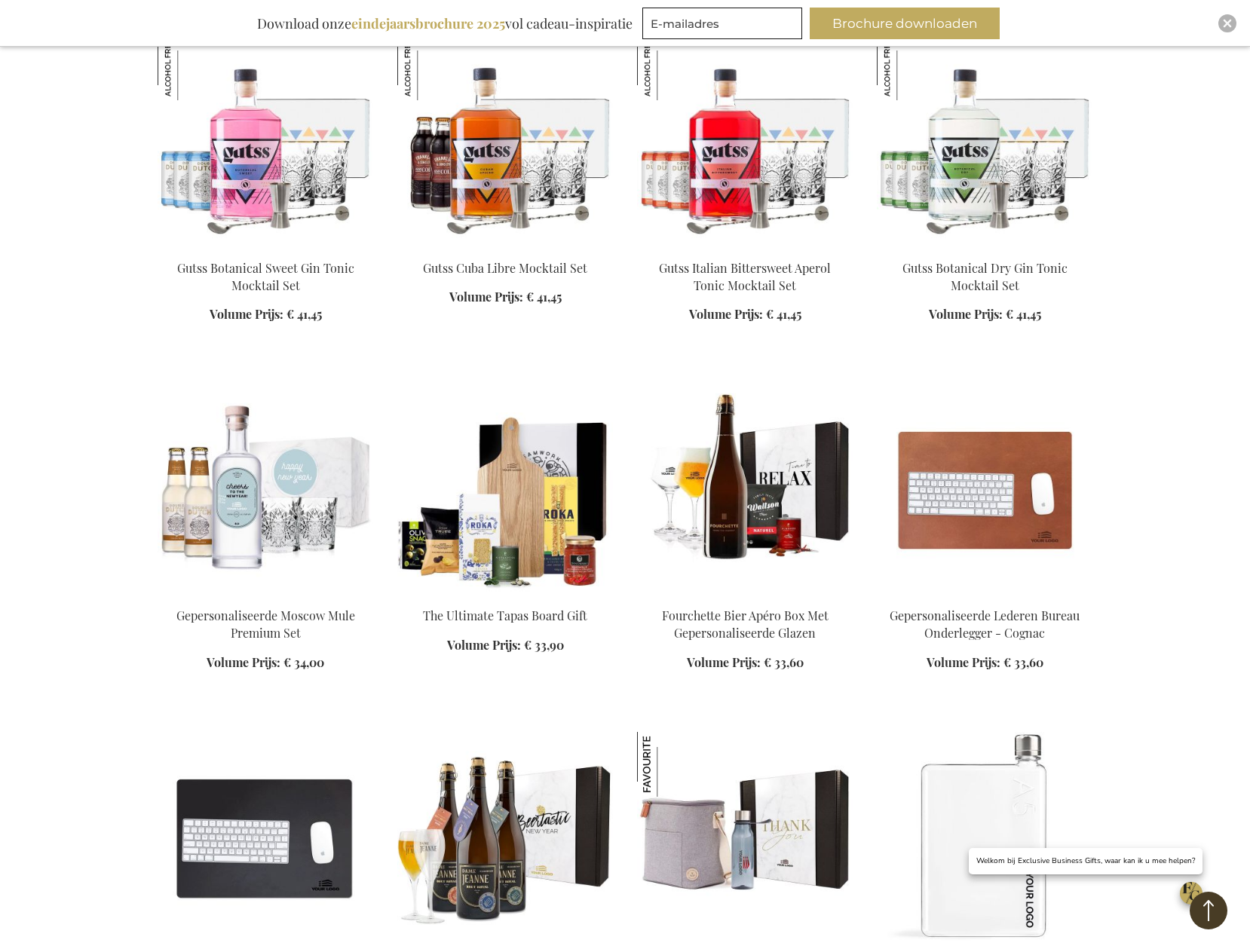
scroll to position [13420, 0]
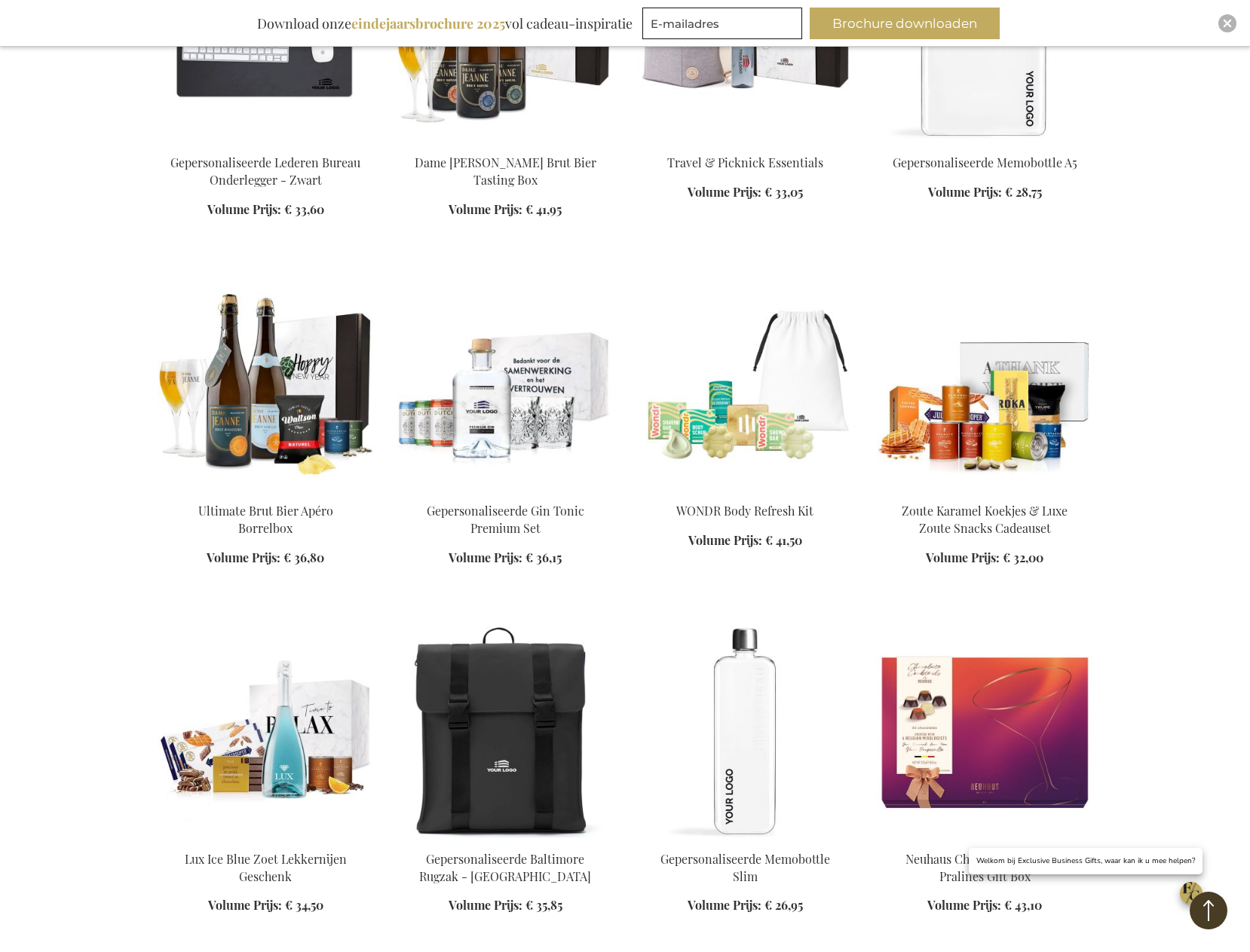
scroll to position [14174, 0]
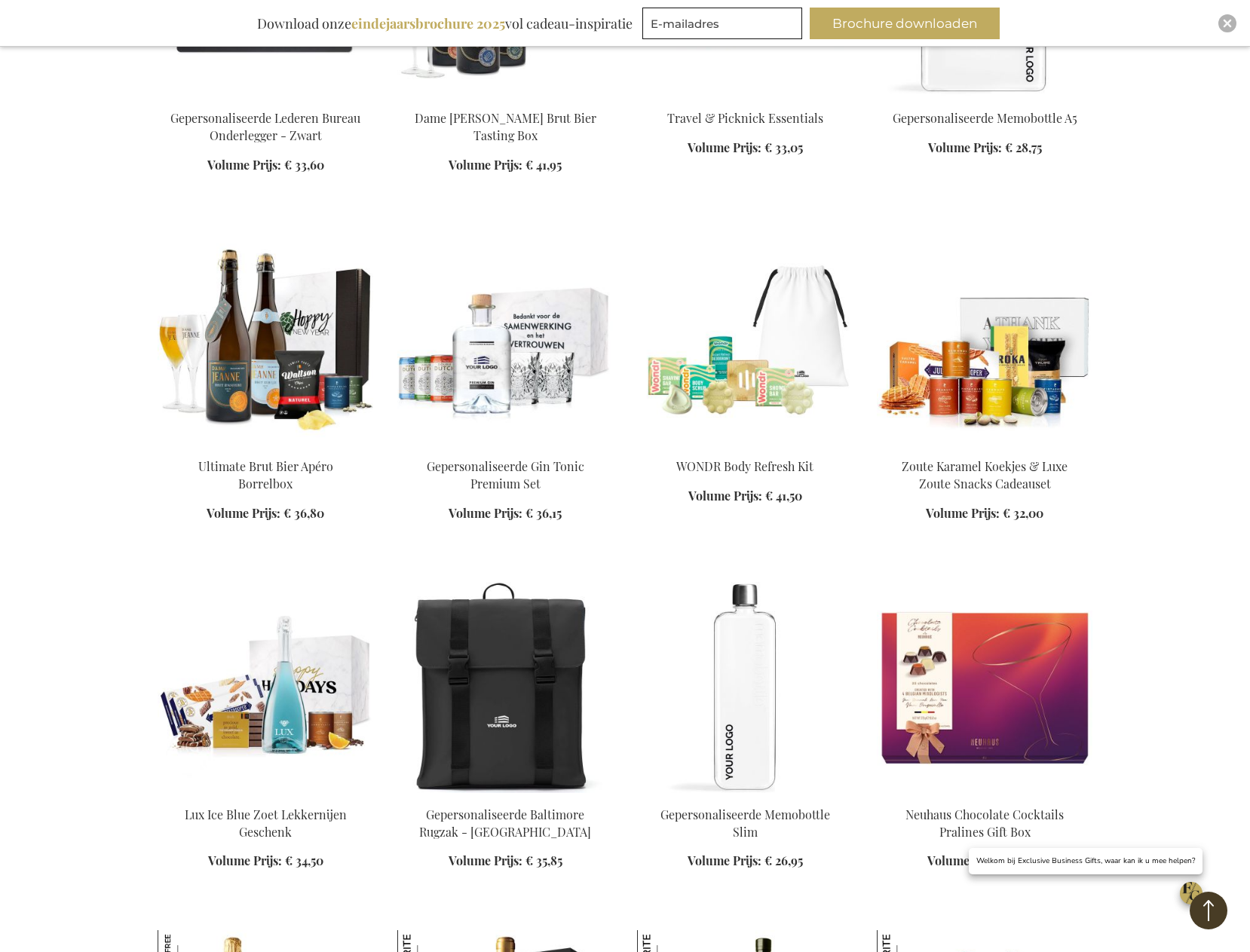
click at [280, 647] on img at bounding box center [265, 687] width 215 height 211
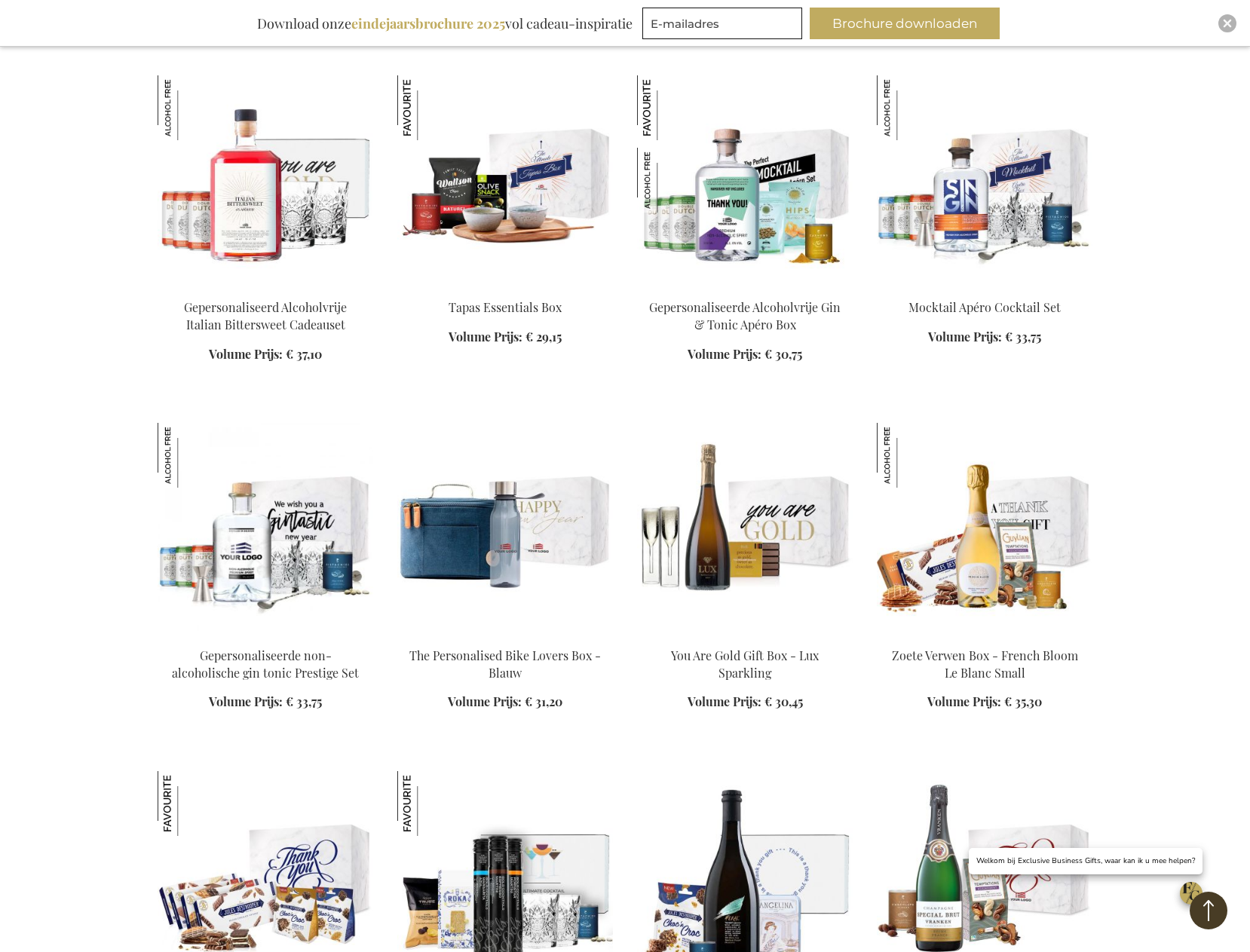
scroll to position [1862, 0]
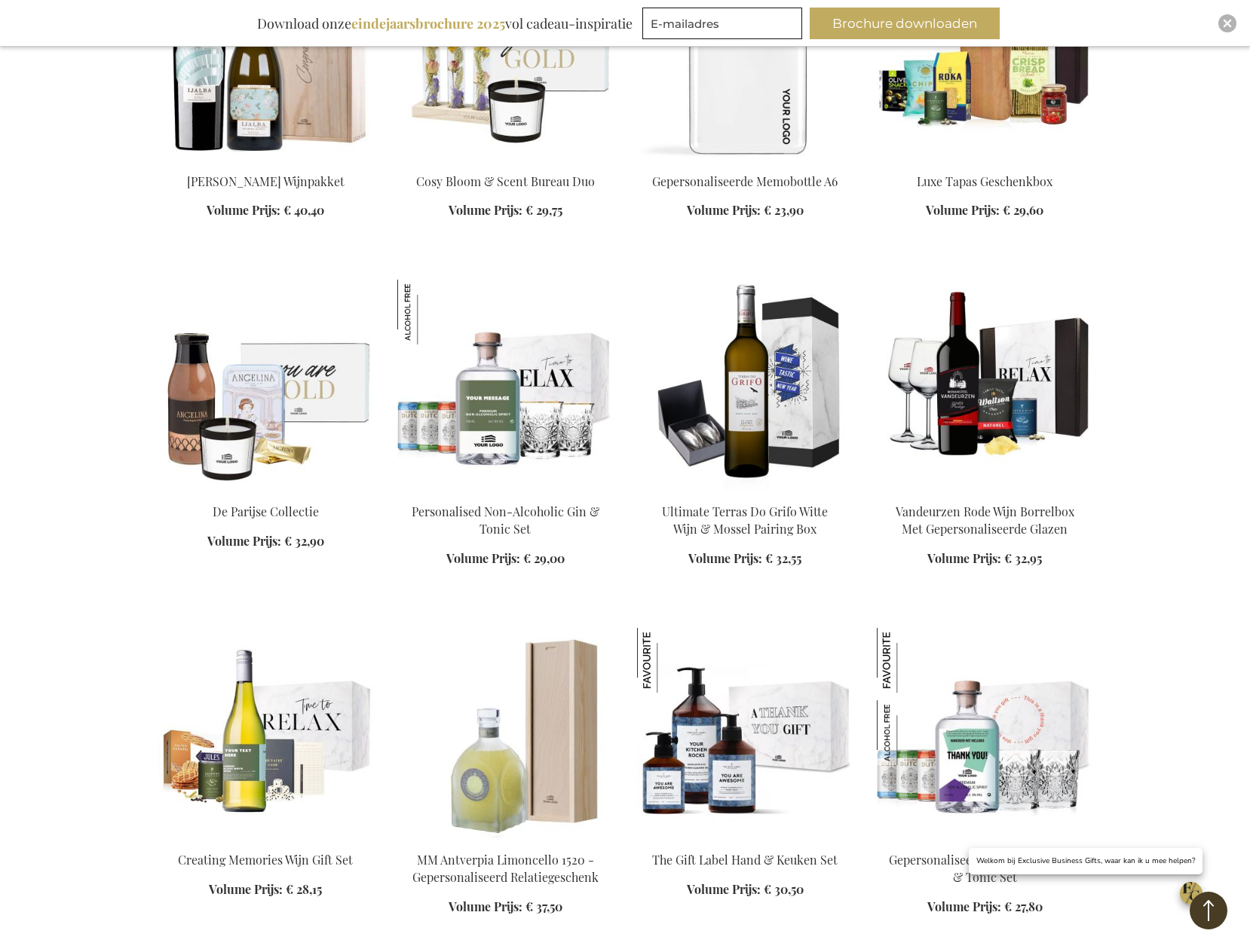
scroll to position [3067, 0]
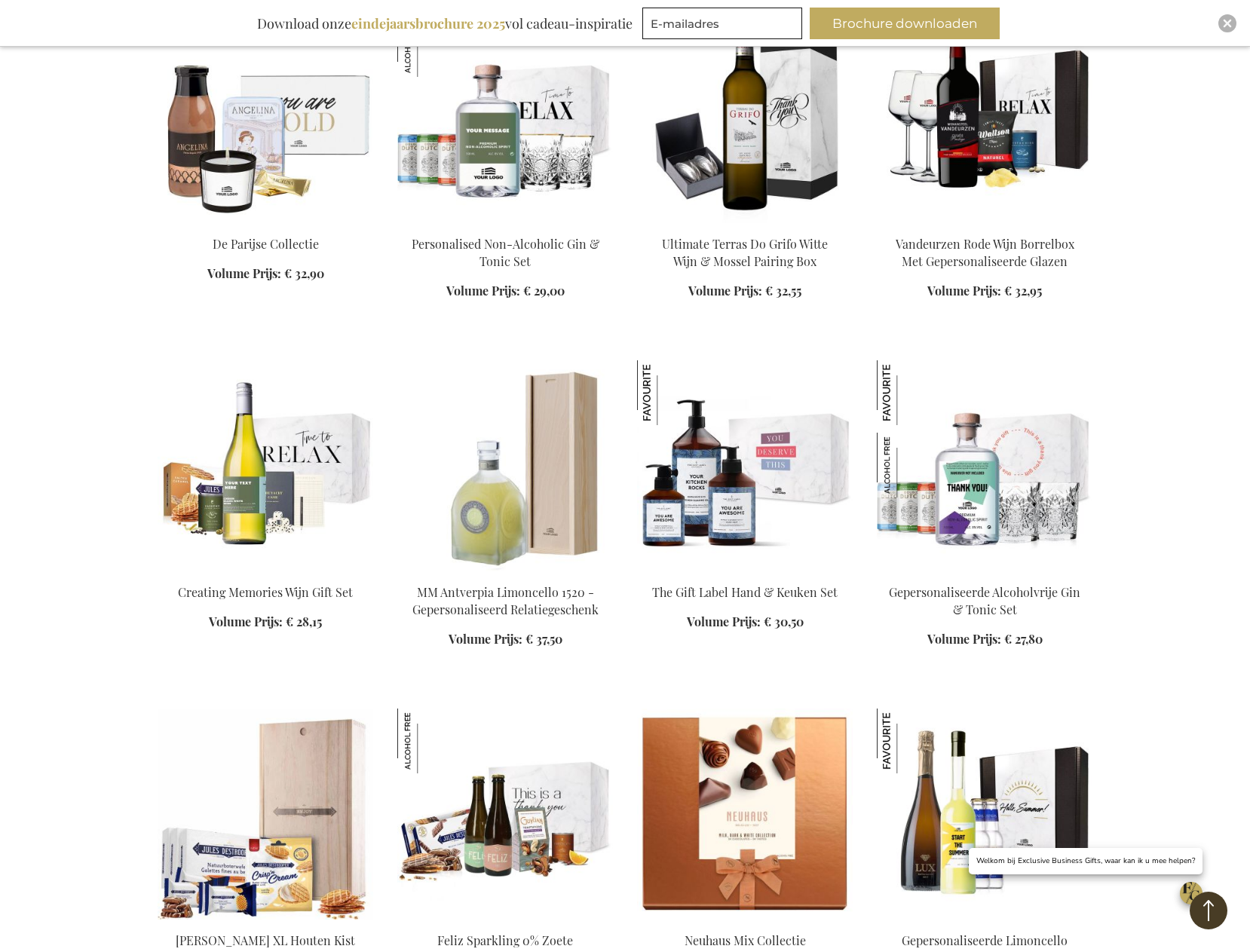
scroll to position [3294, 0]
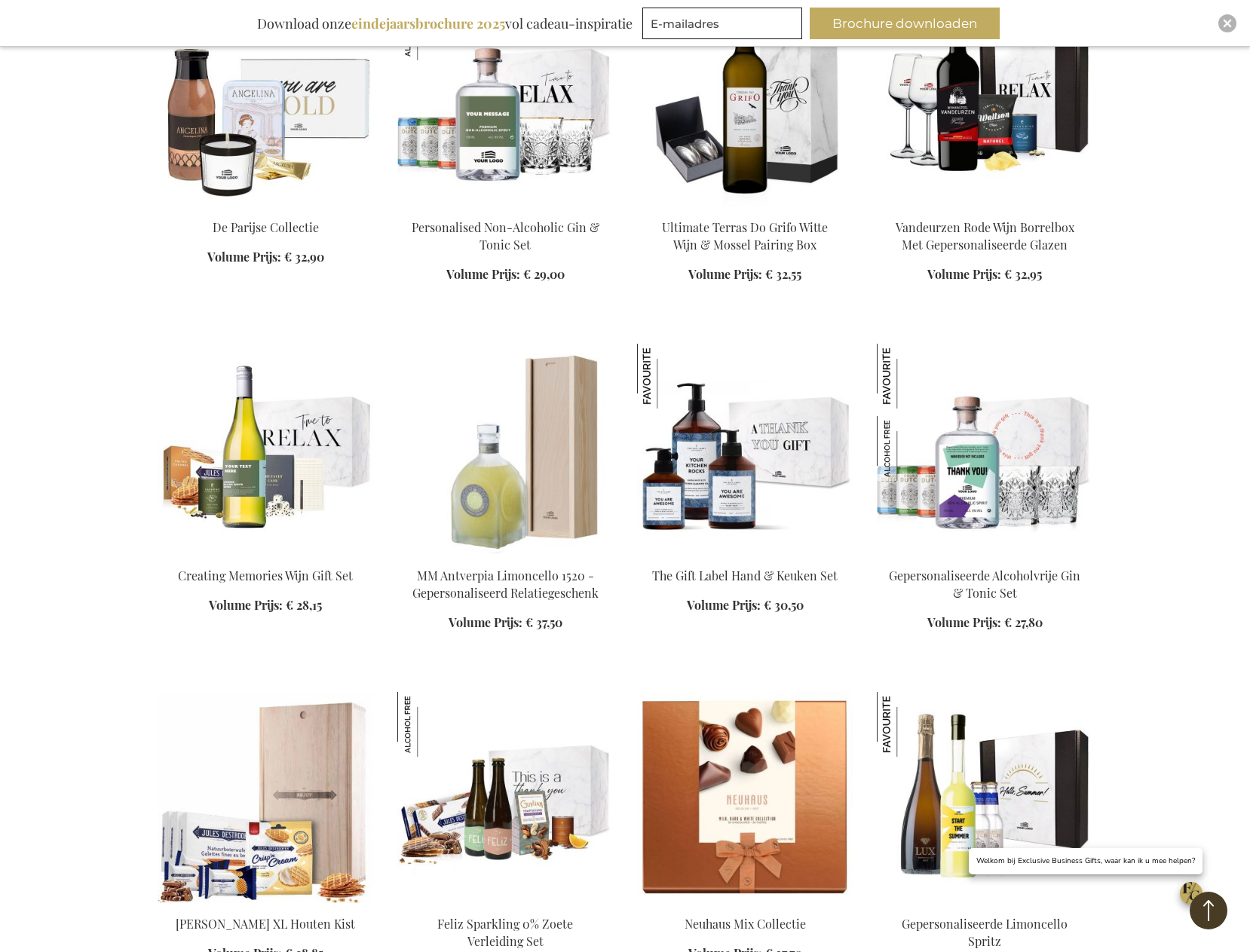
click at [507, 505] on img at bounding box center [505, 449] width 215 height 211
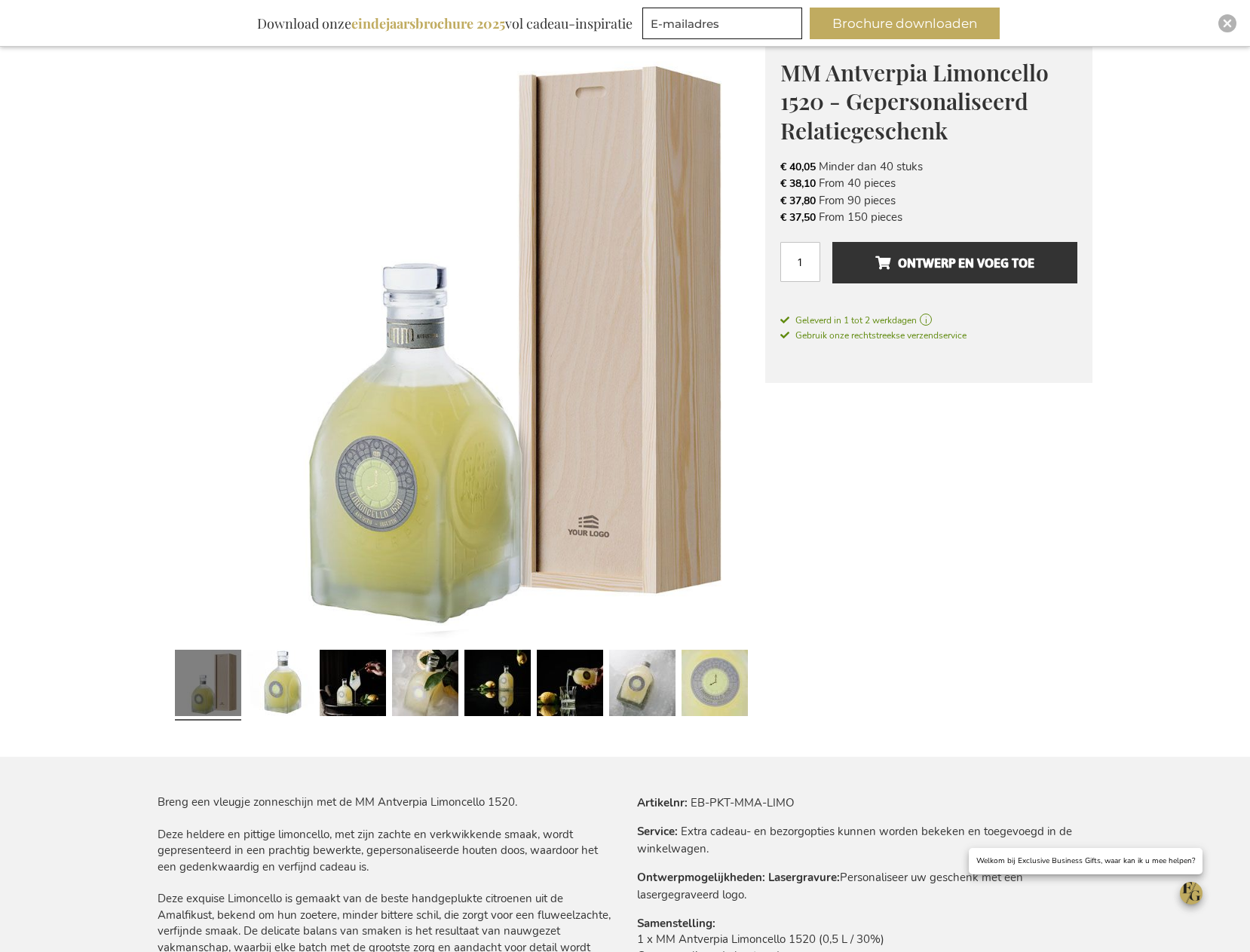
scroll to position [226, 0]
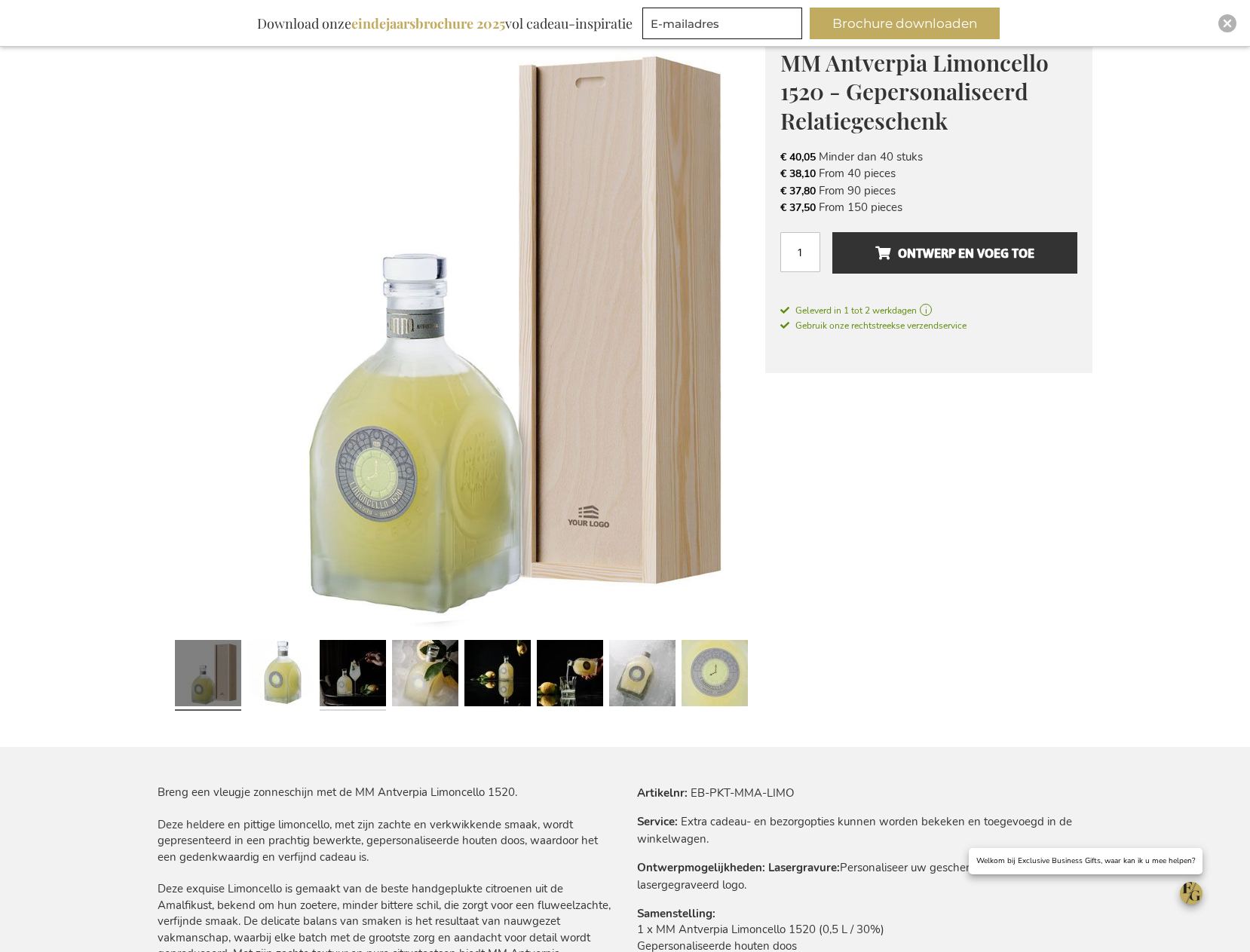
click at [350, 689] on link at bounding box center [353, 676] width 66 height 83
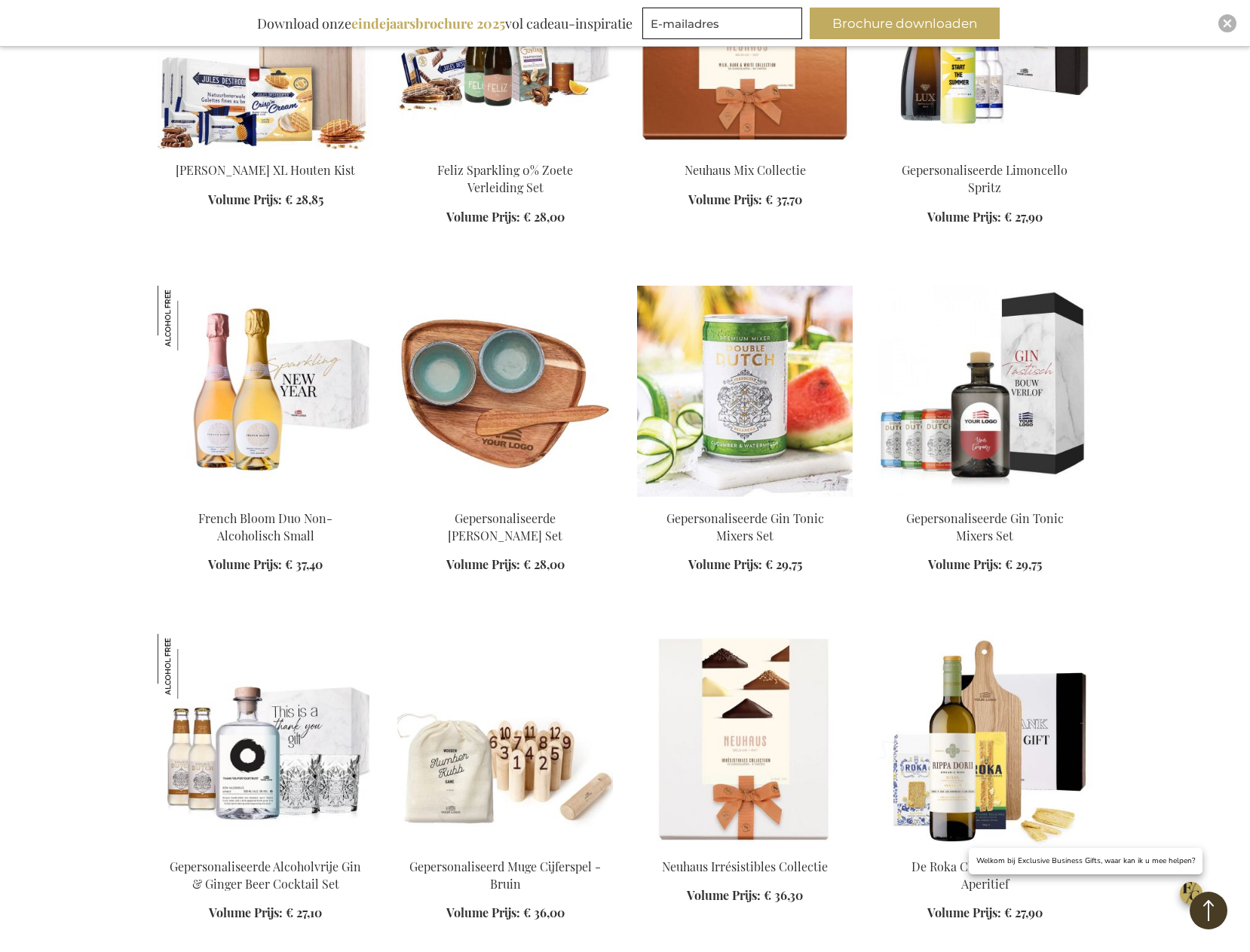
scroll to position [2134, 0]
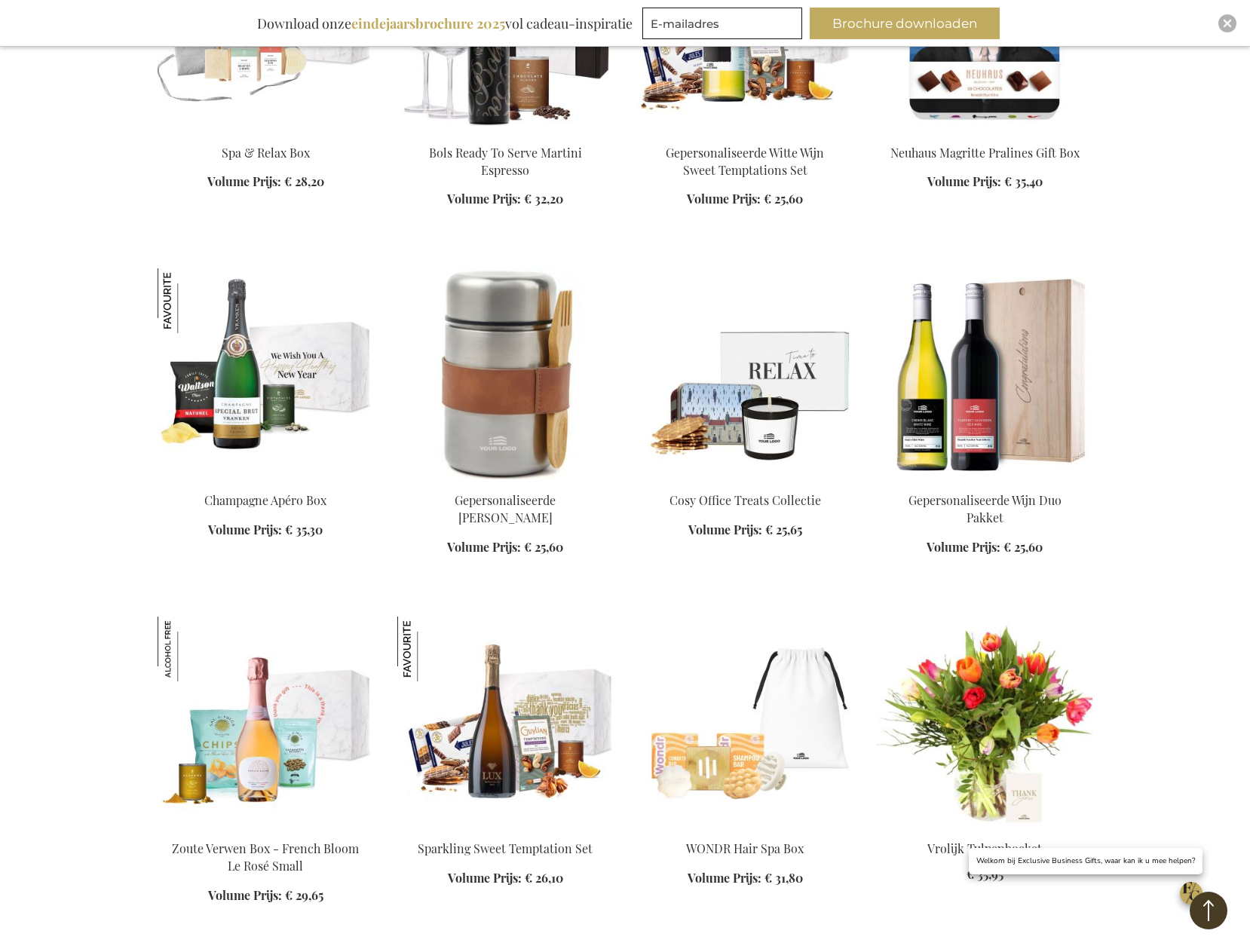
scroll to position [3039, 0]
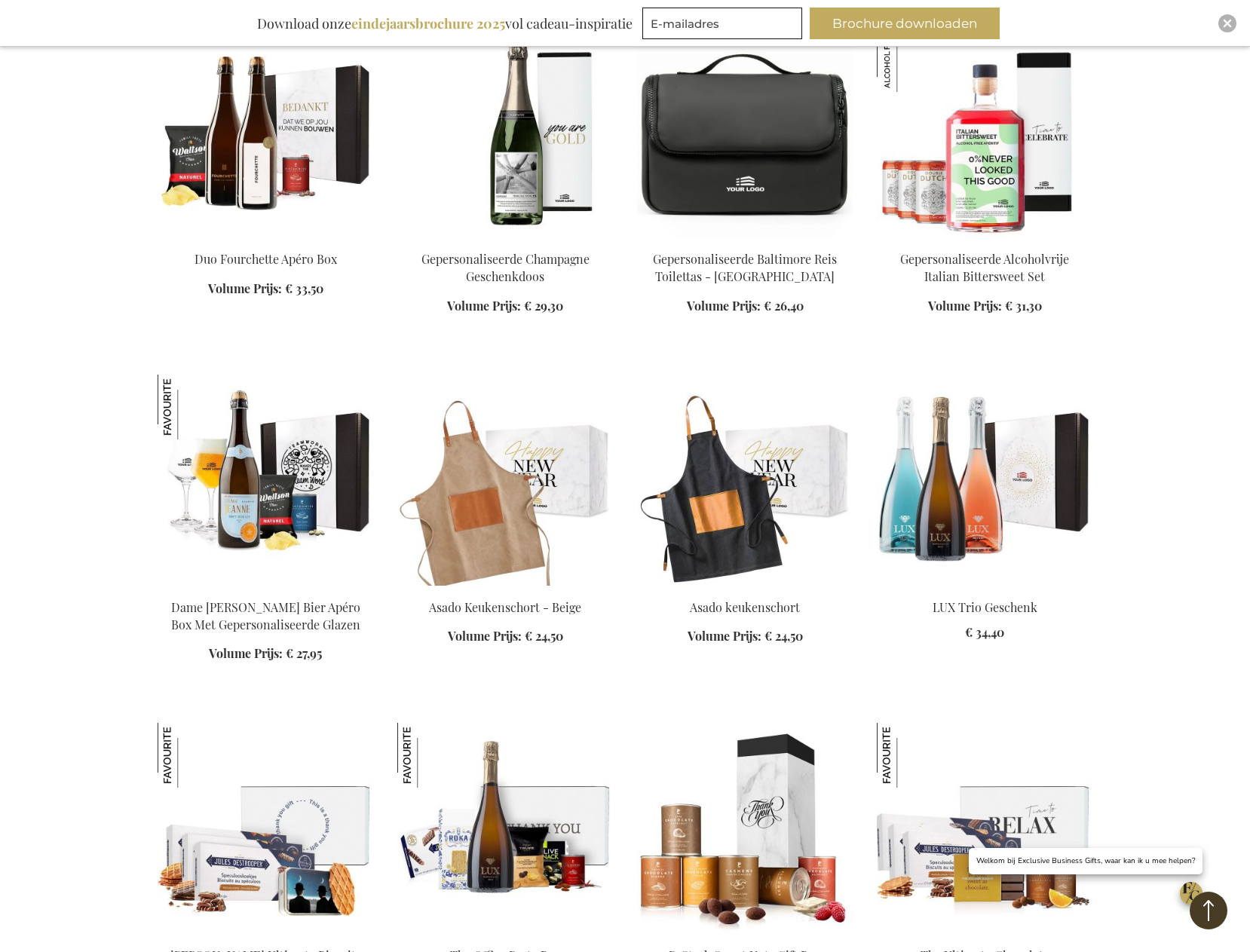
scroll to position [4019, 0]
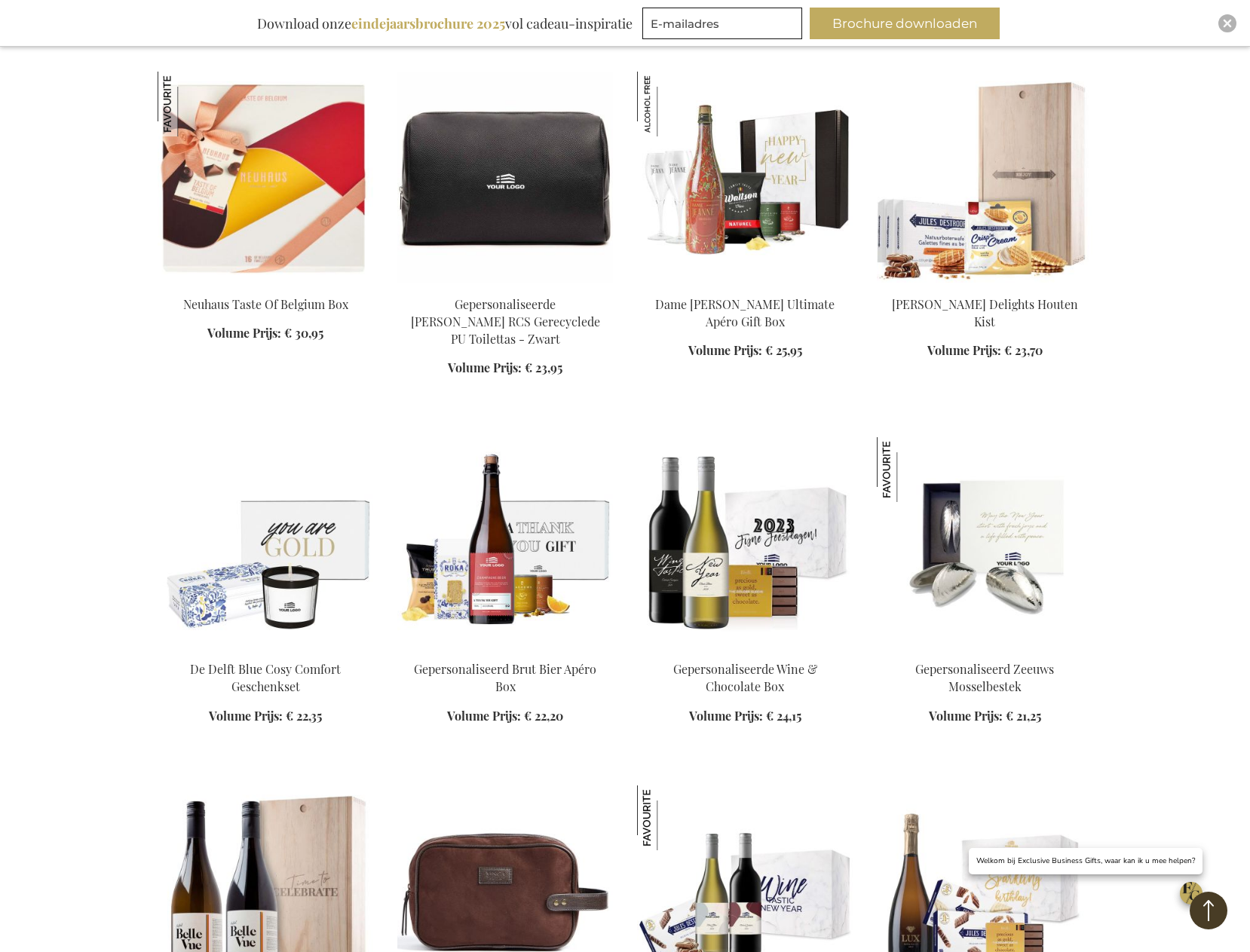
scroll to position [4999, 0]
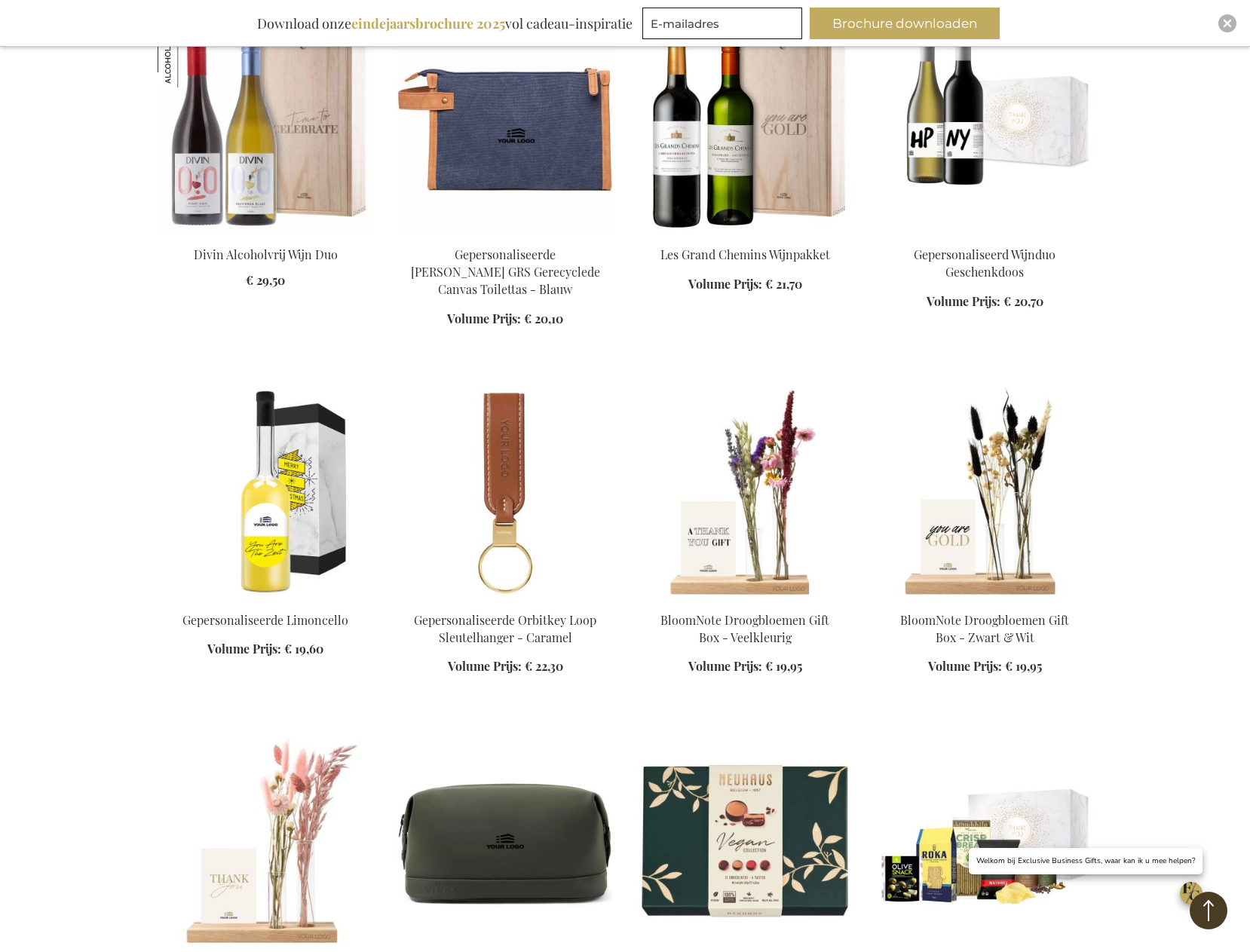
scroll to position [6130, 0]
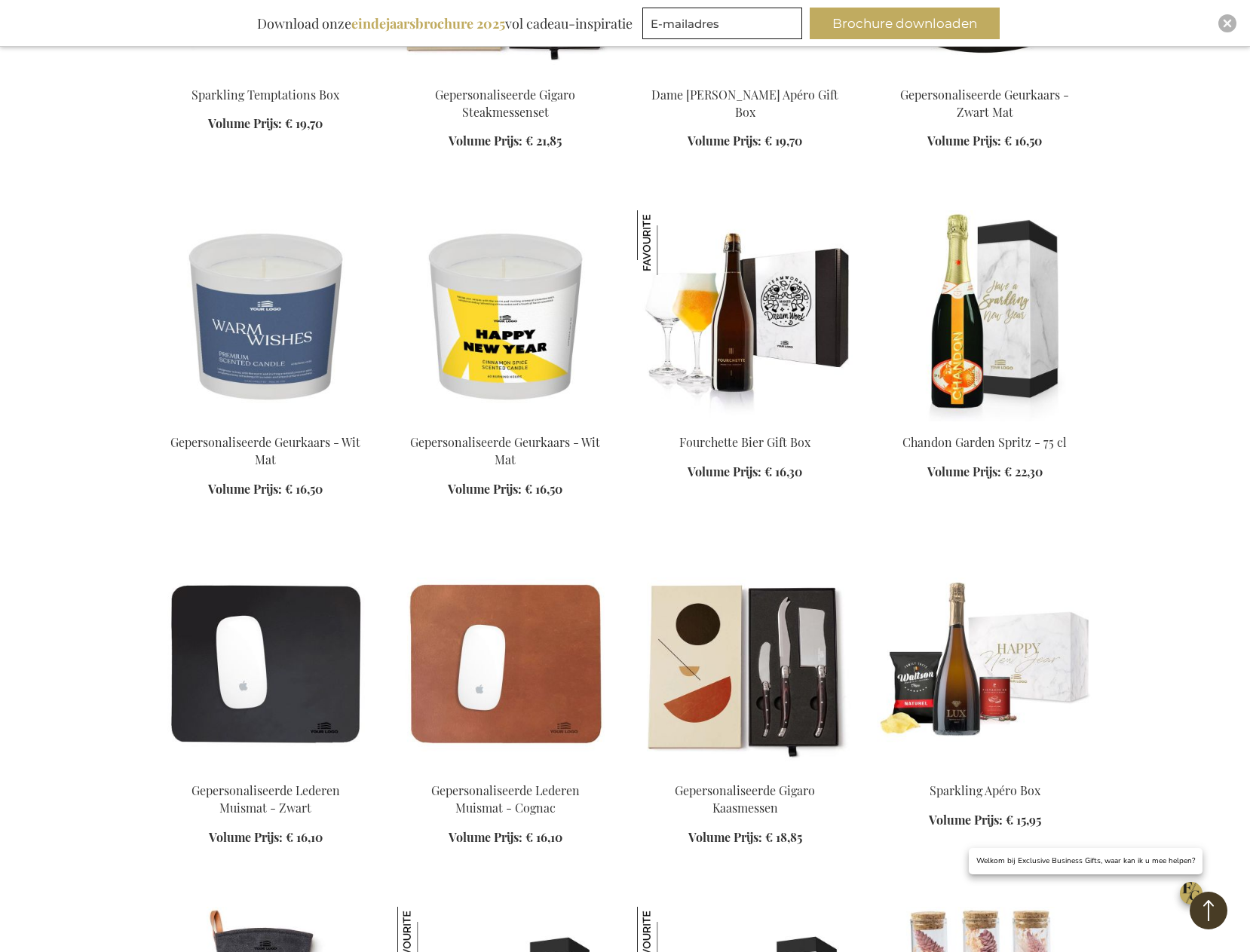
scroll to position [7412, 0]
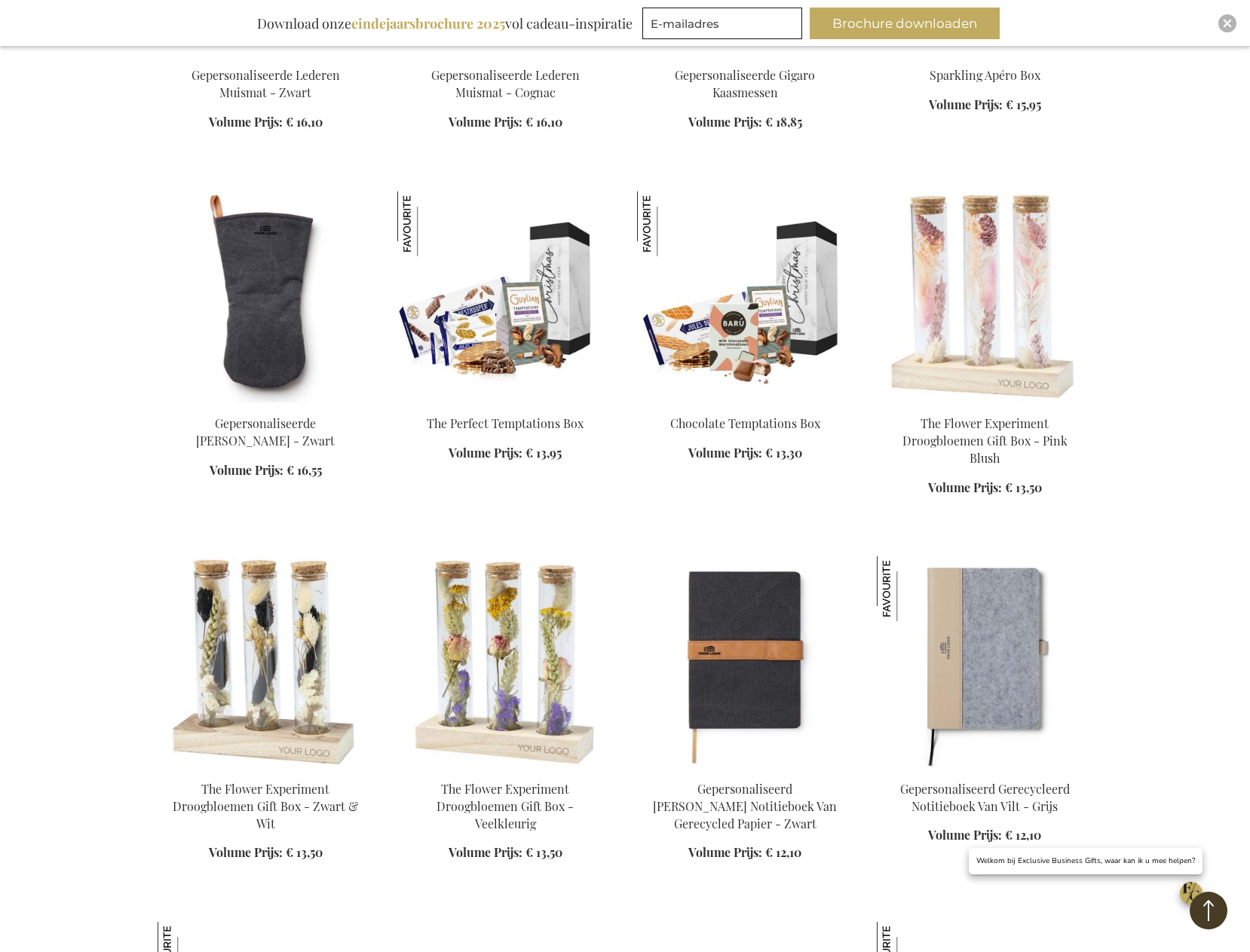
scroll to position [8091, 0]
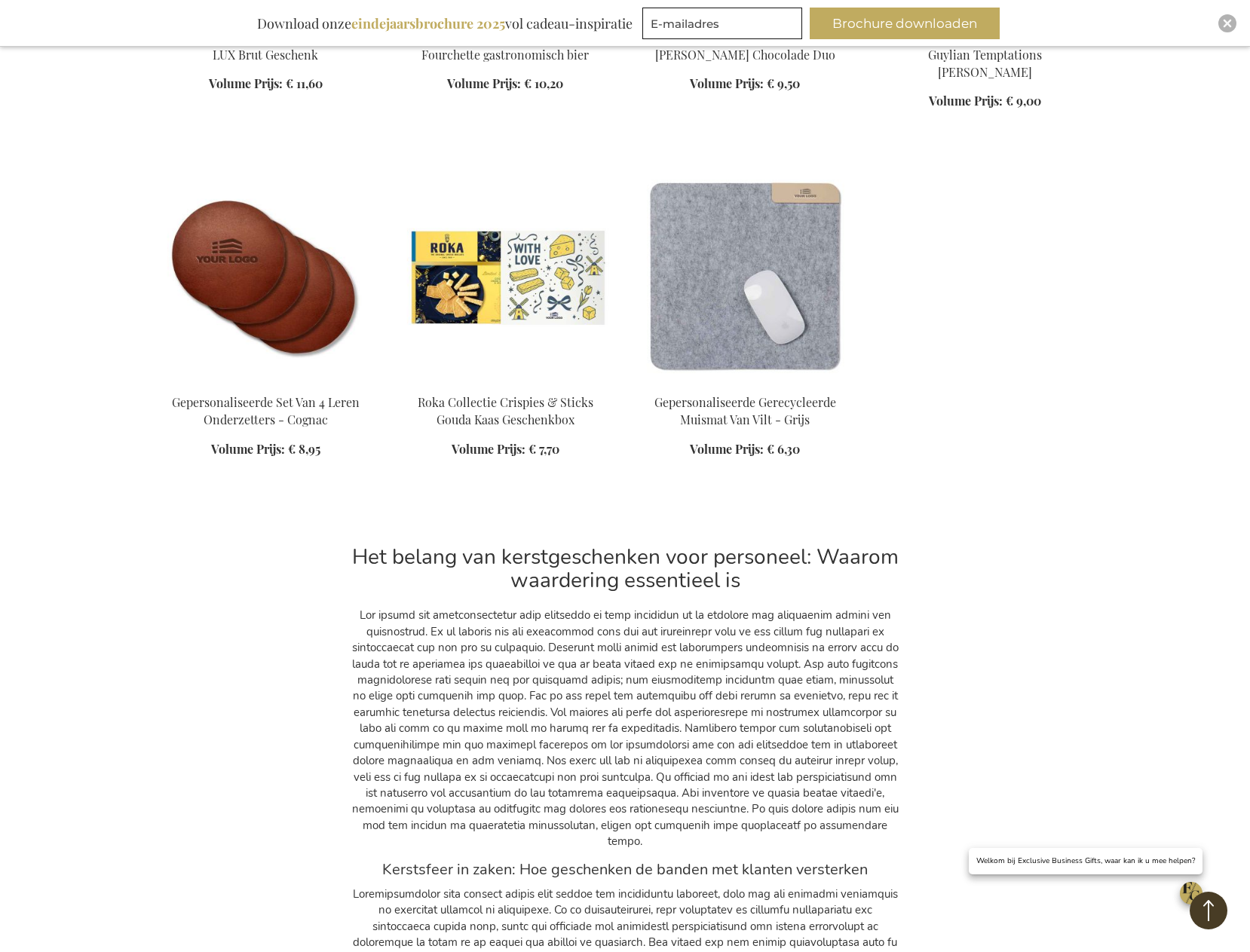
scroll to position [9523, 0]
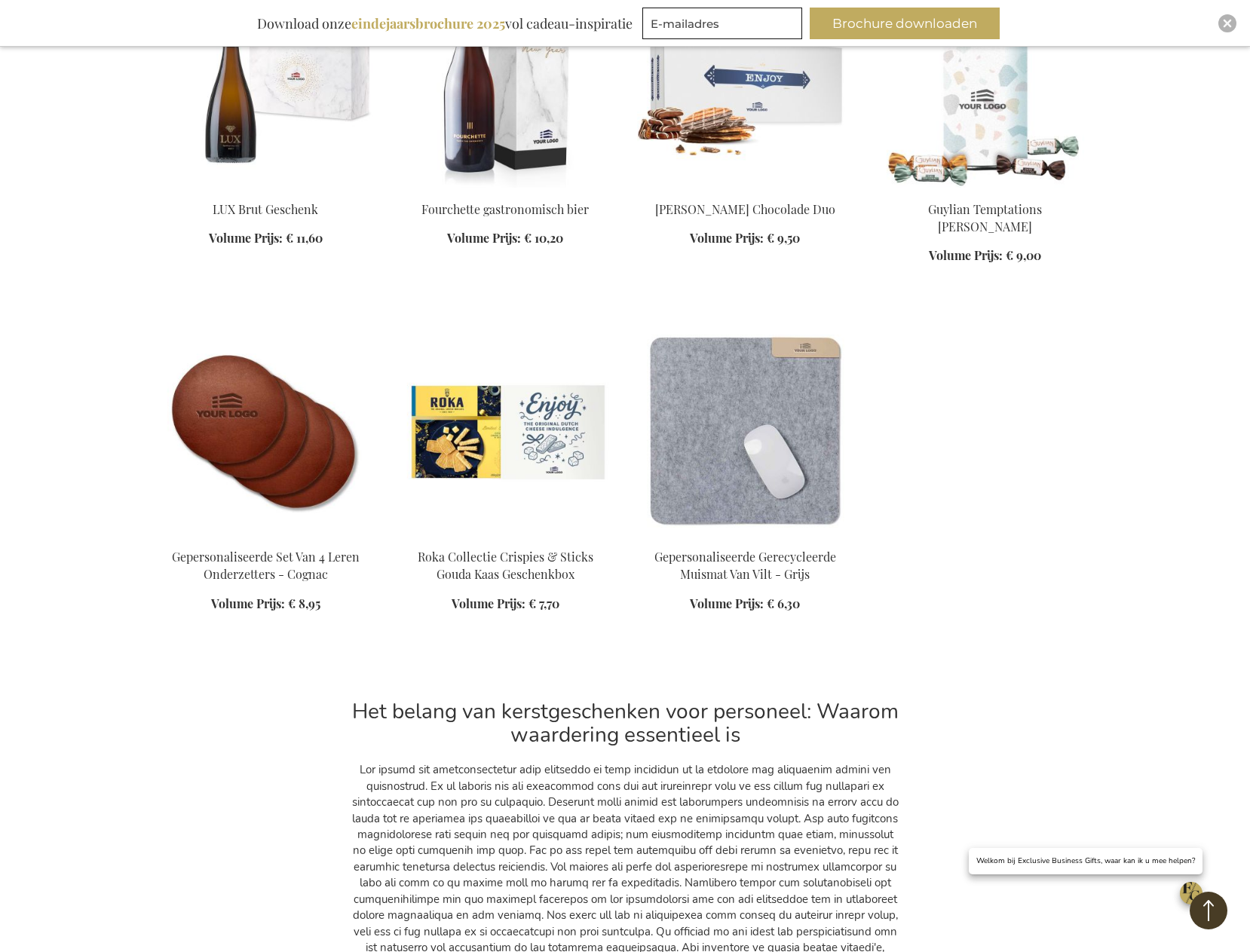
scroll to position [9296, 0]
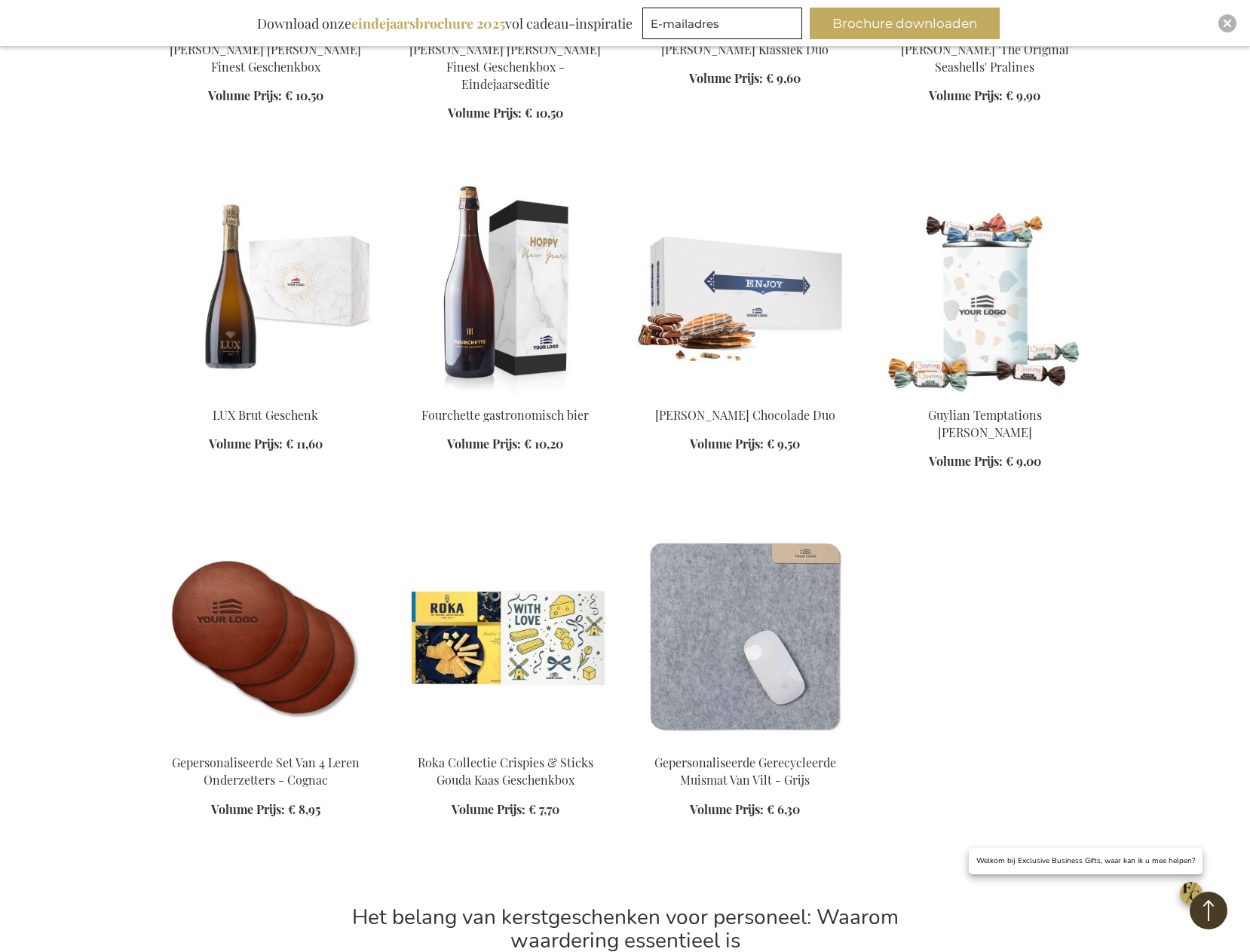
scroll to position [9146, 0]
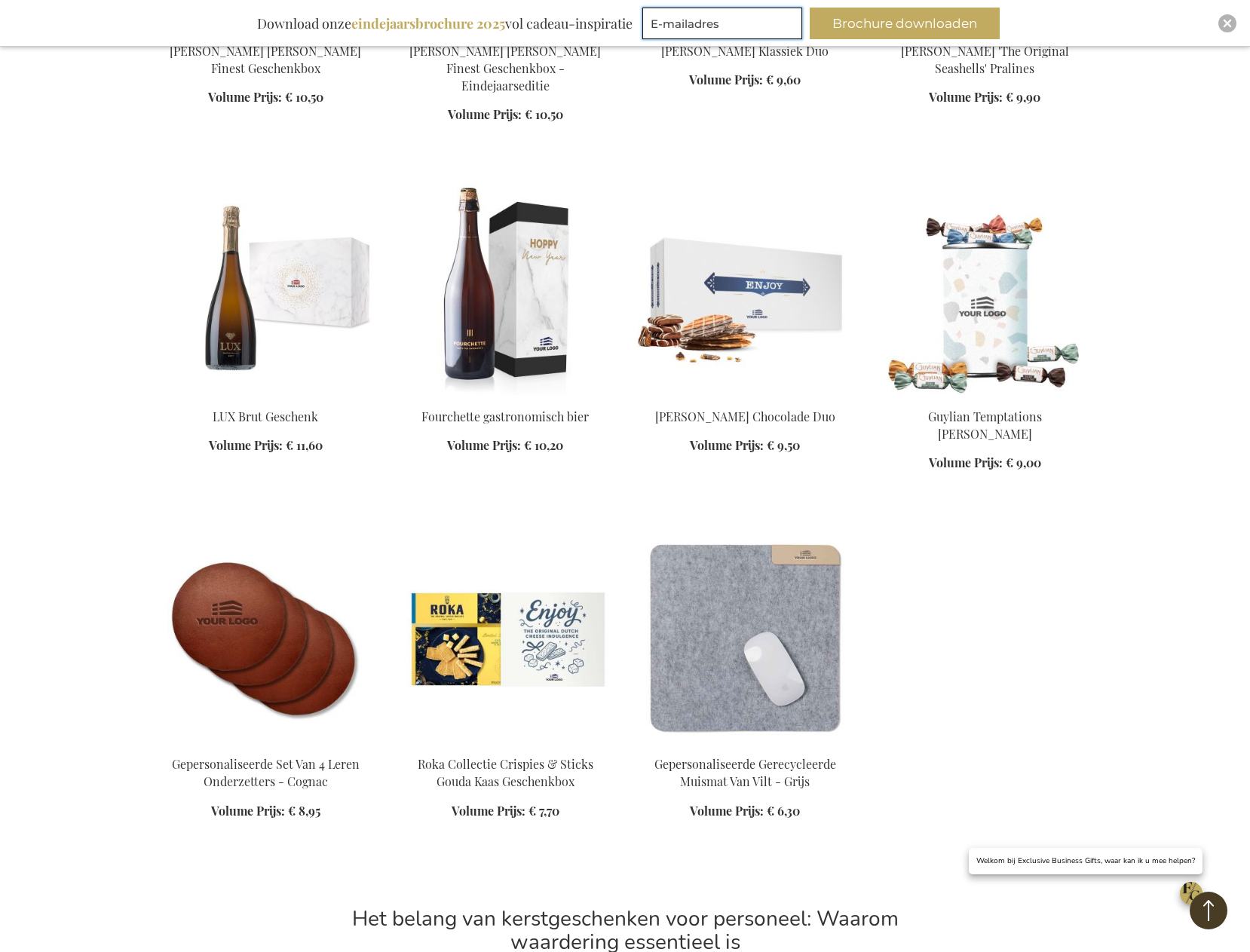
click at [726, 27] on input "E-mailadres" at bounding box center [722, 23] width 160 height 32
type input "info@topassist.nl"
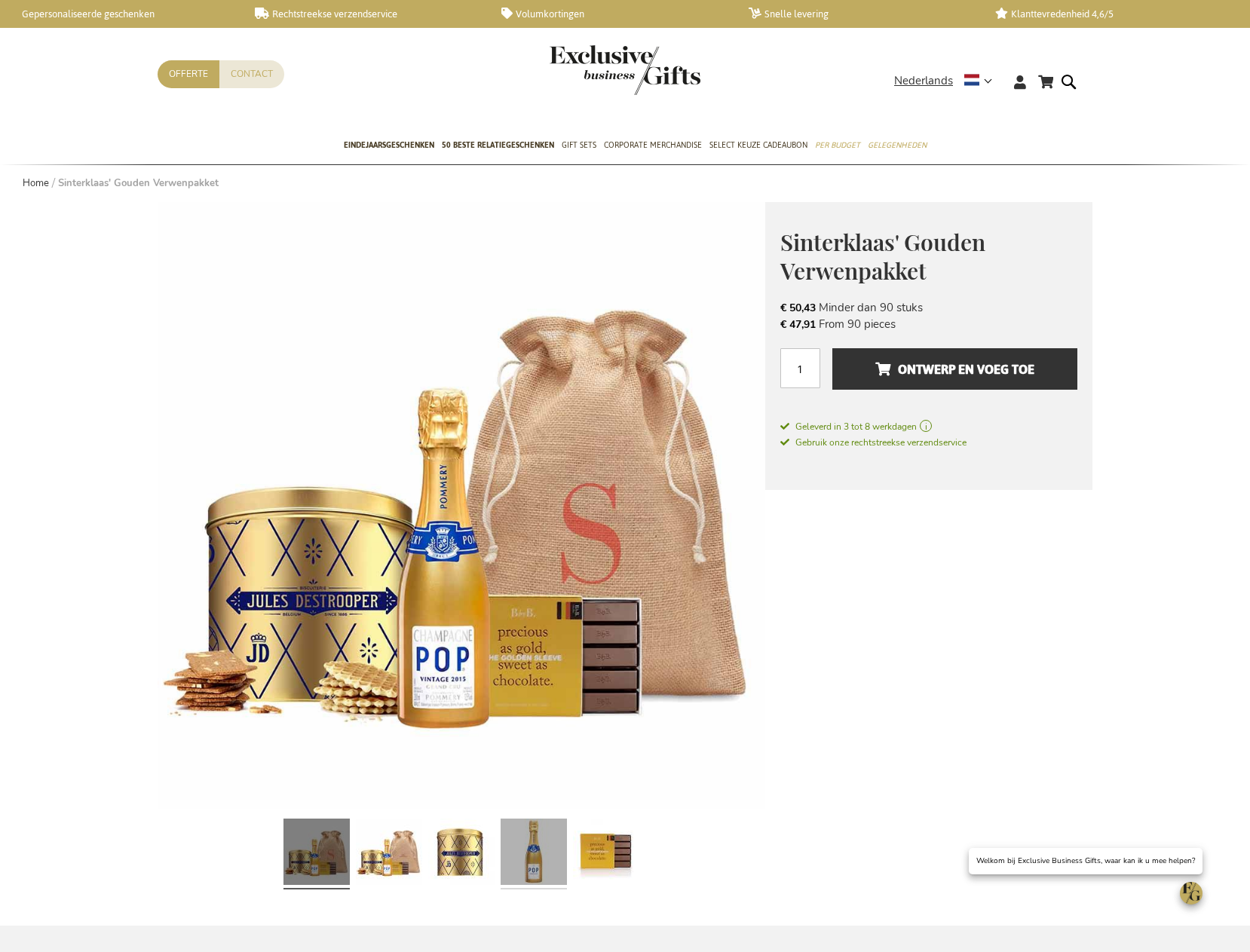
click at [535, 868] on link at bounding box center [534, 854] width 66 height 83
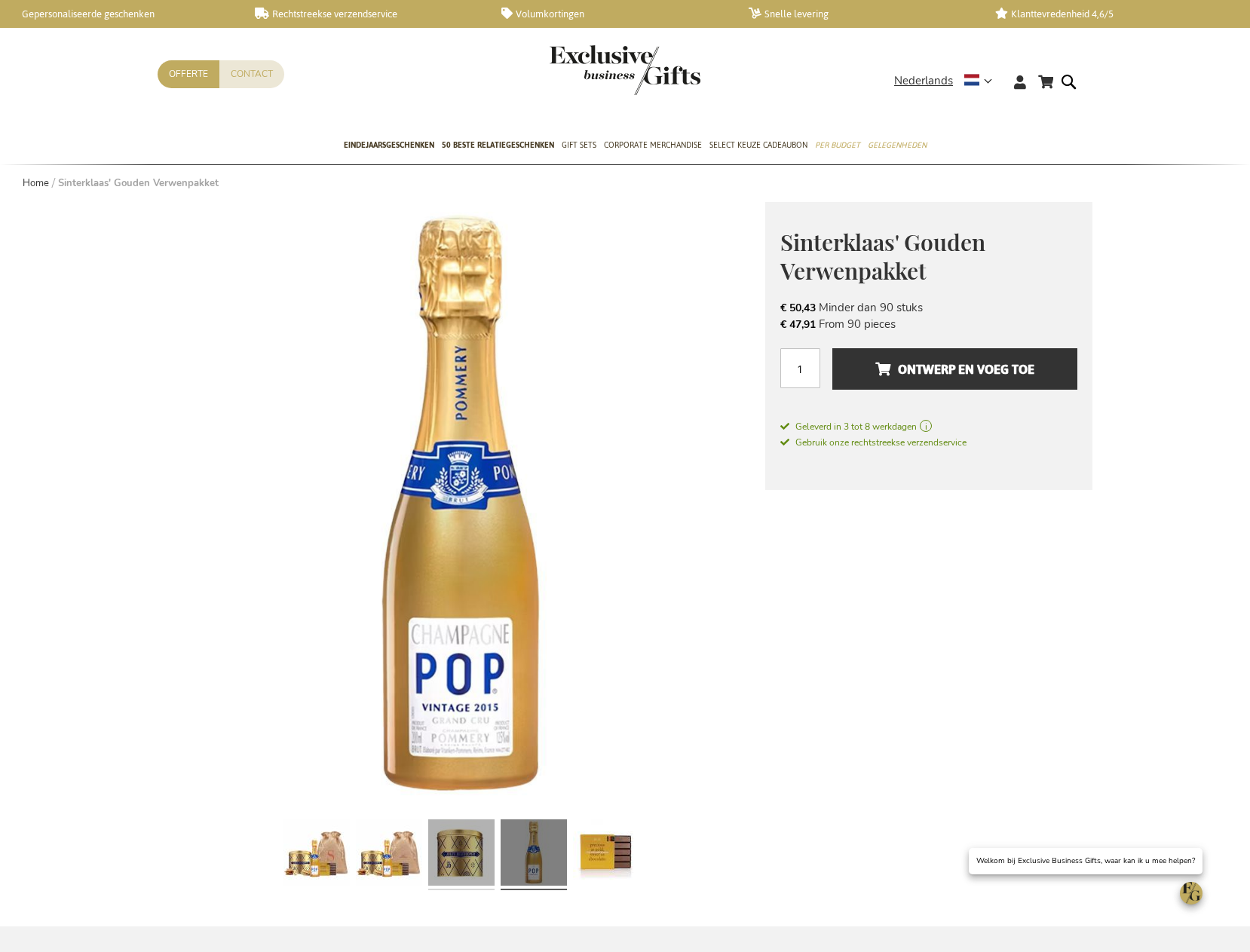
click at [467, 862] on link at bounding box center [462, 855] width 66 height 83
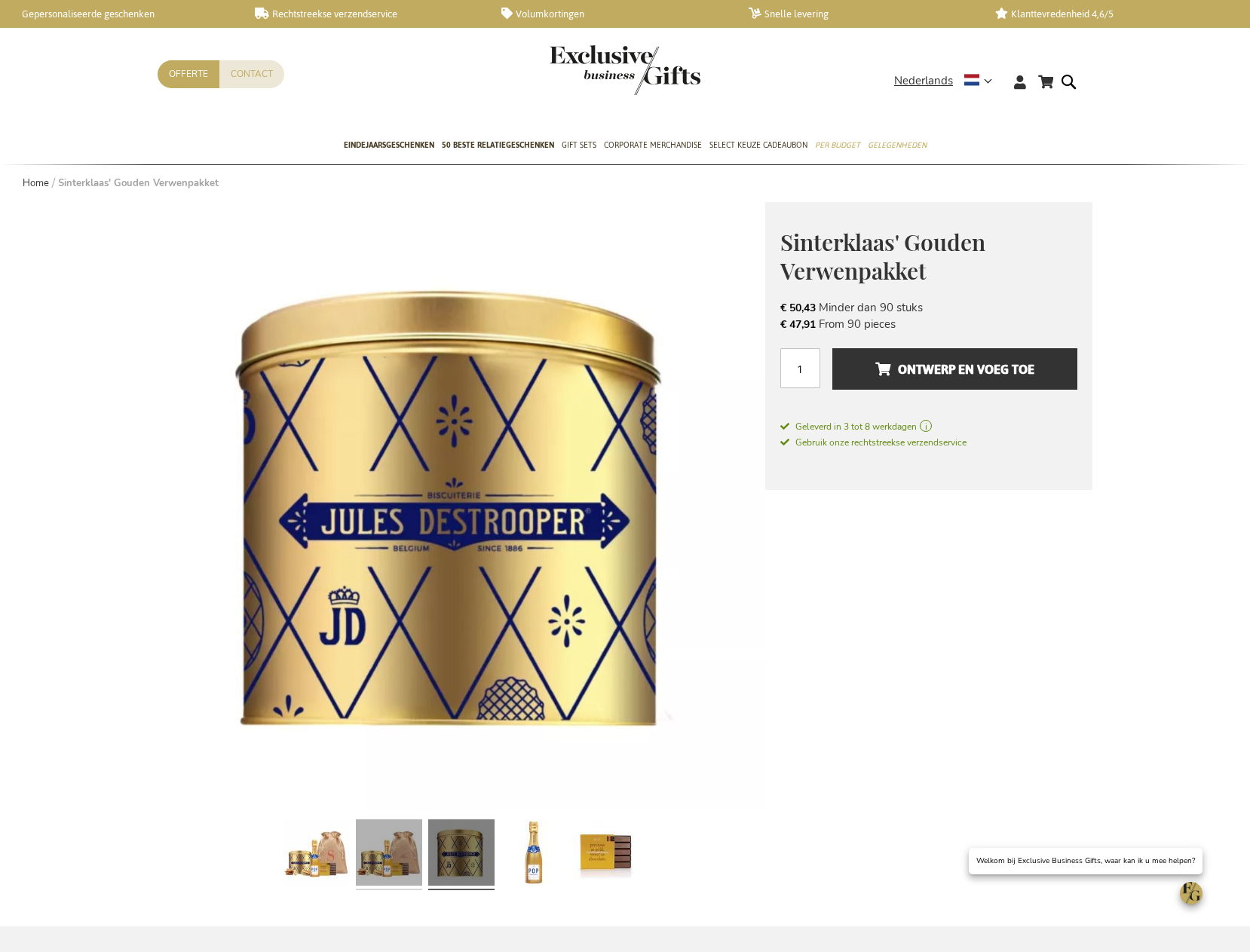
click at [405, 856] on link at bounding box center [389, 855] width 66 height 83
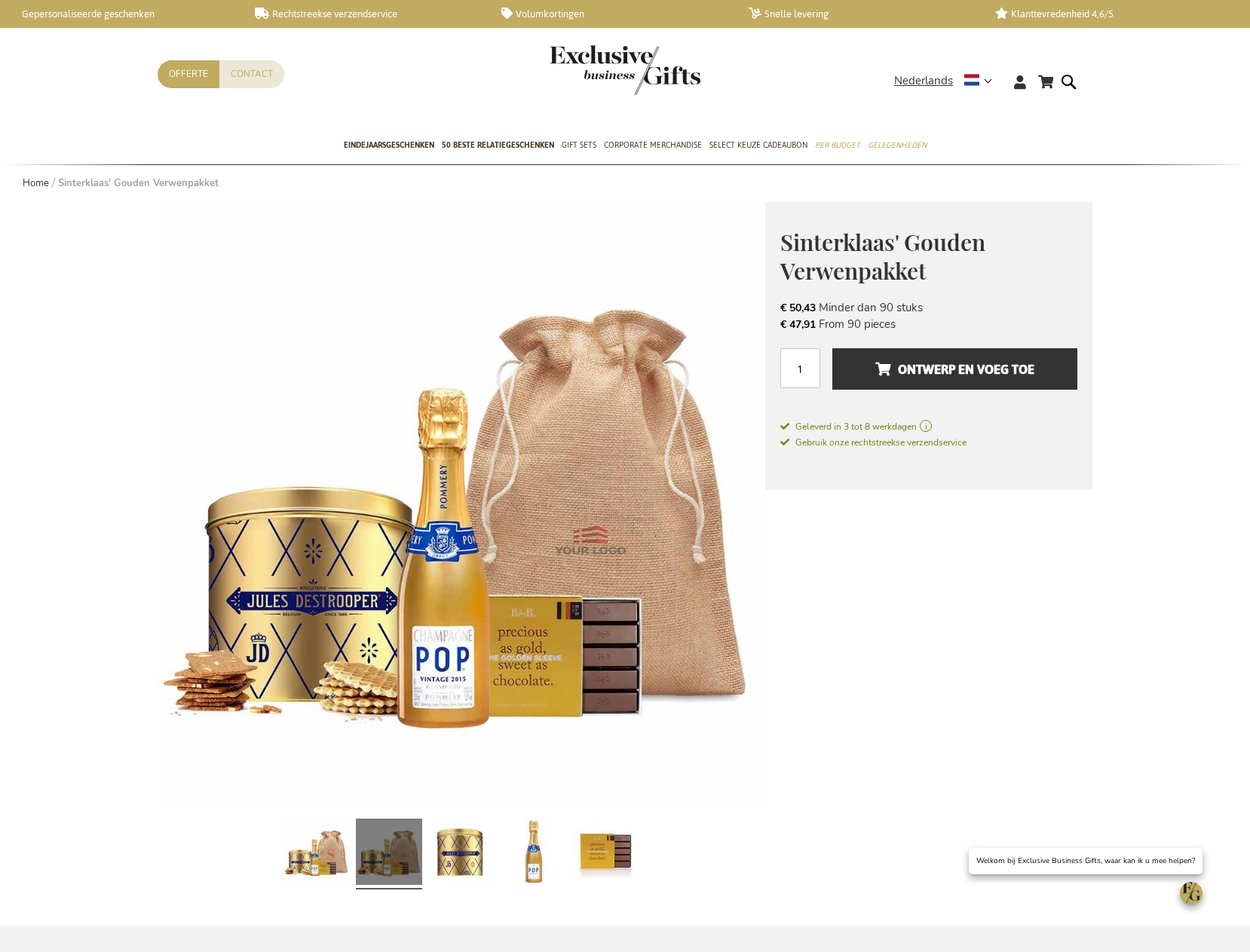
click at [368, 856] on link at bounding box center [389, 854] width 66 height 83
